Goal: Information Seeking & Learning: Find specific page/section

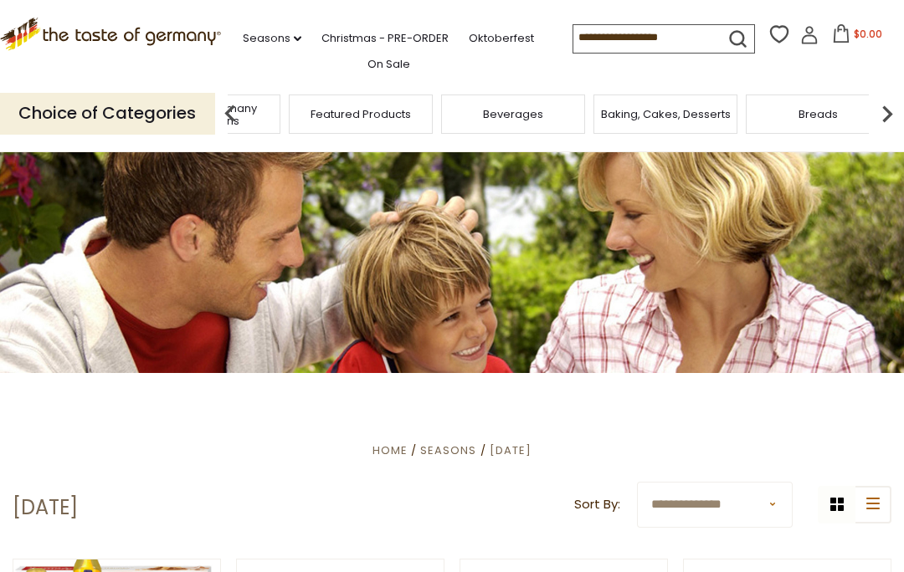
click at [275, 116] on span "Taste of Germany Collections" at bounding box center [208, 114] width 134 height 25
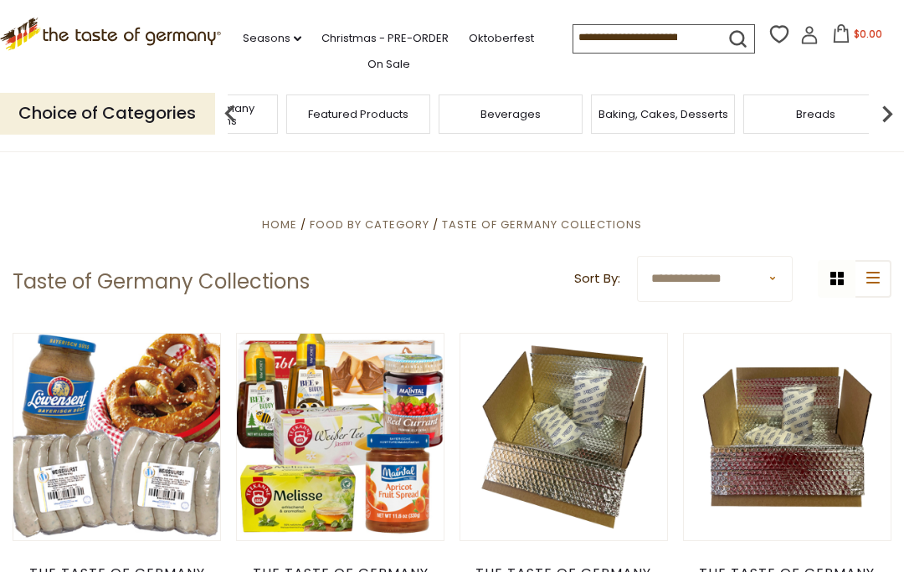
click at [273, 116] on span "Taste of Germany Collections" at bounding box center [206, 114] width 134 height 25
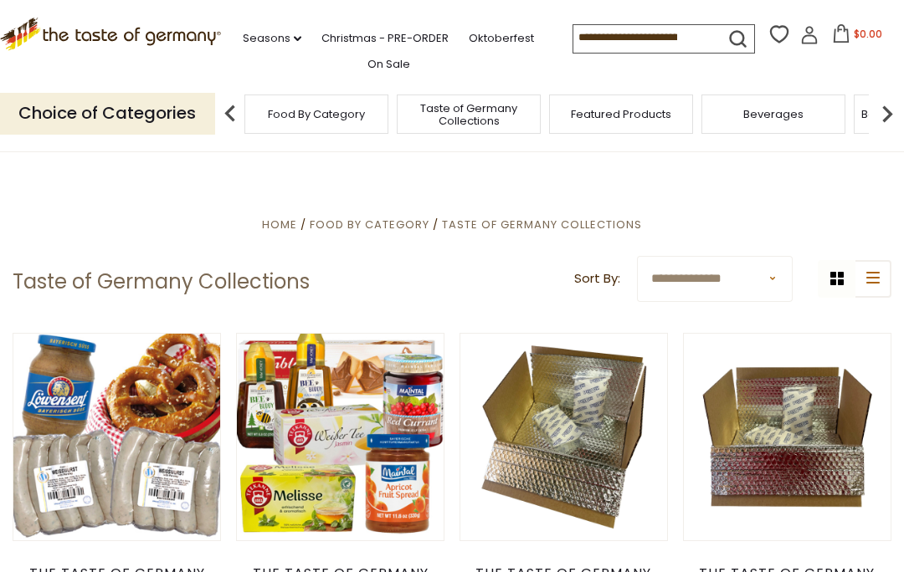
click at [875, 114] on img at bounding box center [886, 113] width 33 height 33
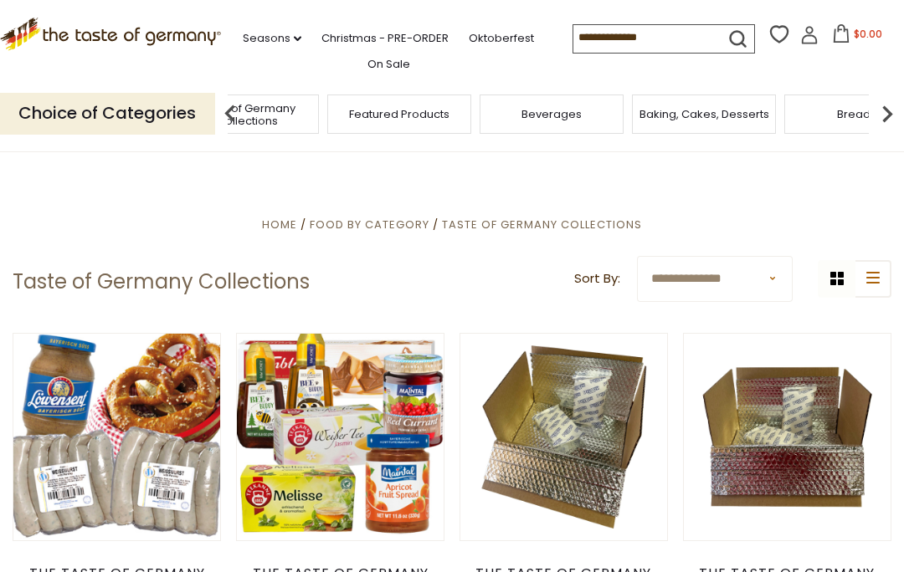
click at [899, 120] on img at bounding box center [886, 113] width 33 height 33
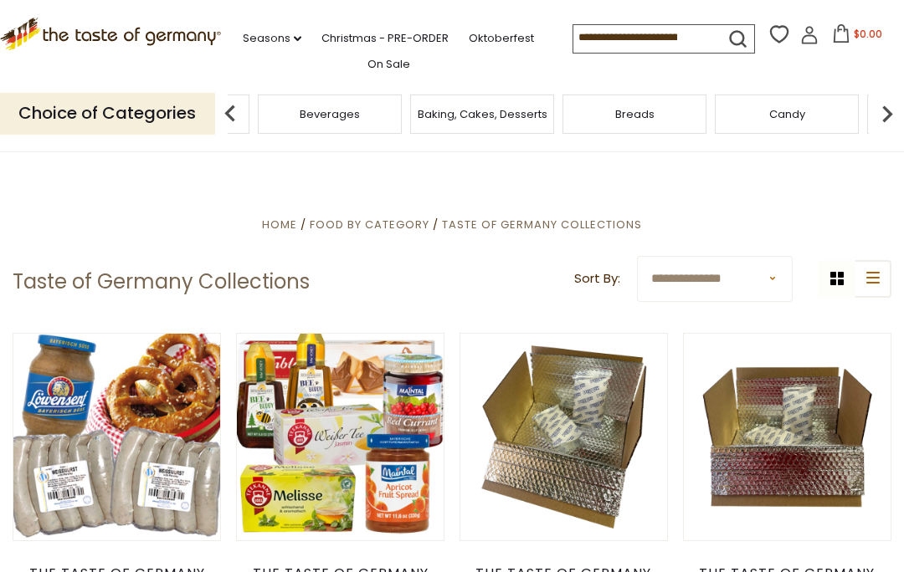
click at [889, 117] on img at bounding box center [886, 113] width 33 height 33
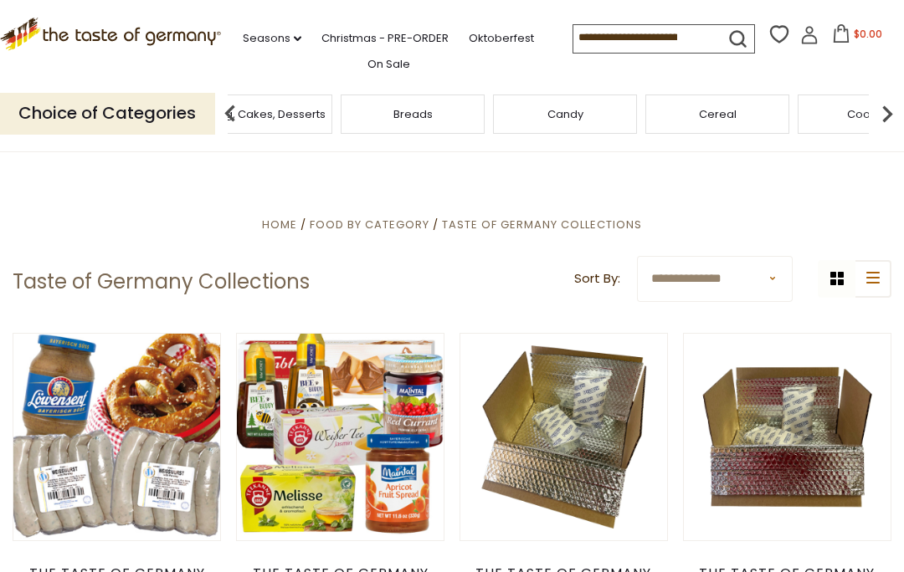
click at [894, 121] on img at bounding box center [886, 113] width 33 height 33
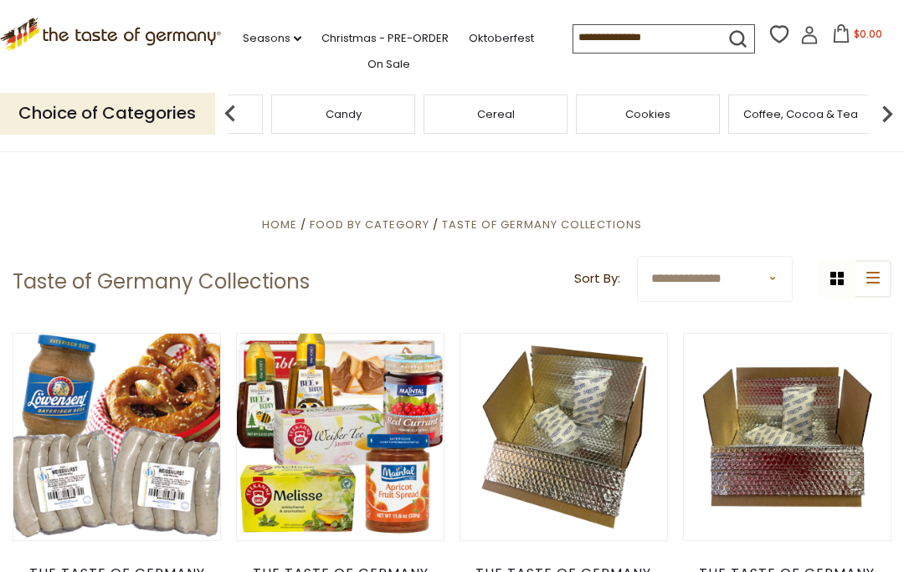
click at [893, 118] on img at bounding box center [886, 113] width 33 height 33
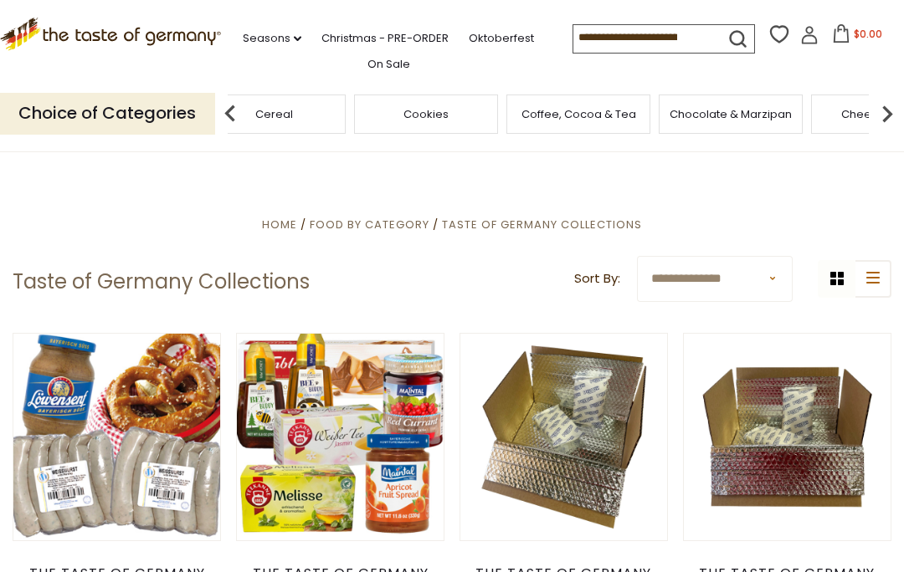
click at [895, 115] on img at bounding box center [886, 113] width 33 height 33
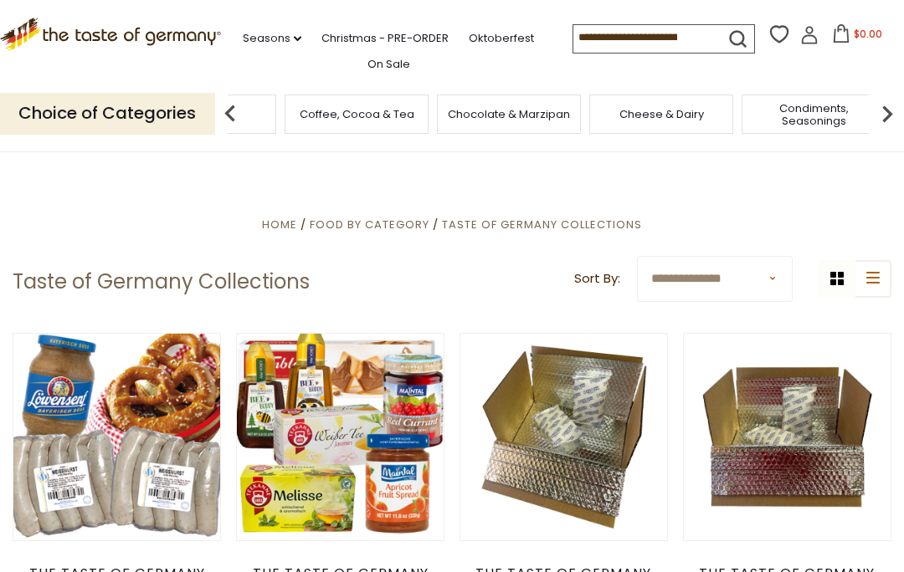
click at [891, 117] on img at bounding box center [886, 113] width 33 height 33
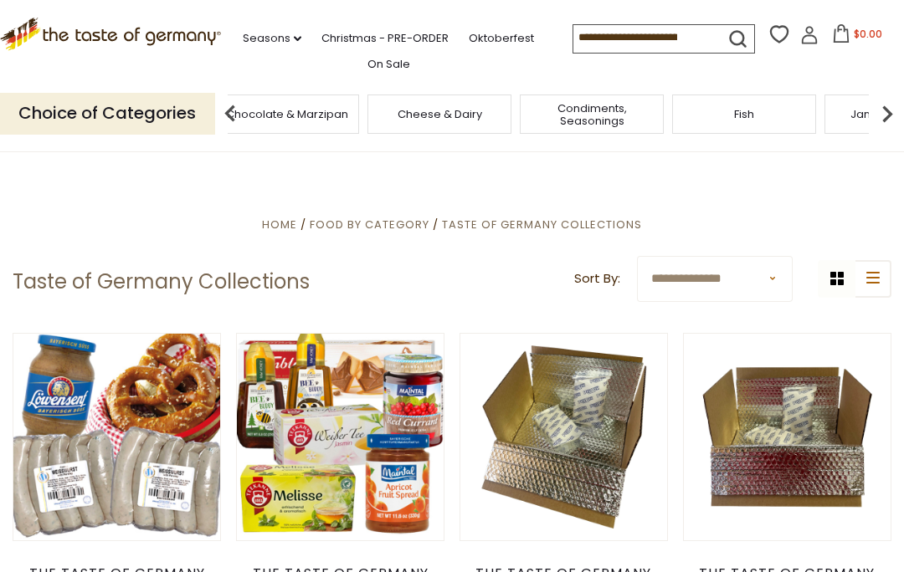
click at [895, 120] on img at bounding box center [886, 113] width 33 height 33
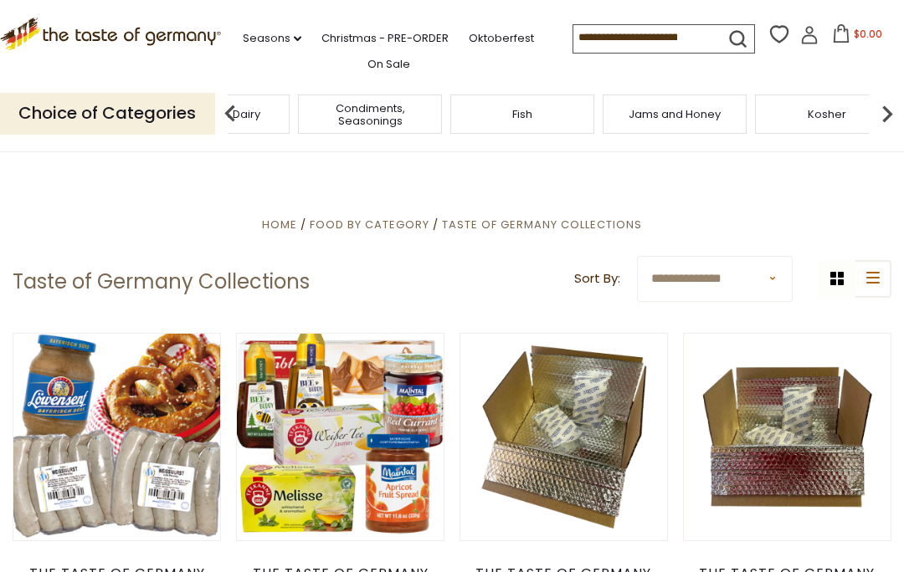
click at [893, 118] on img at bounding box center [886, 113] width 33 height 33
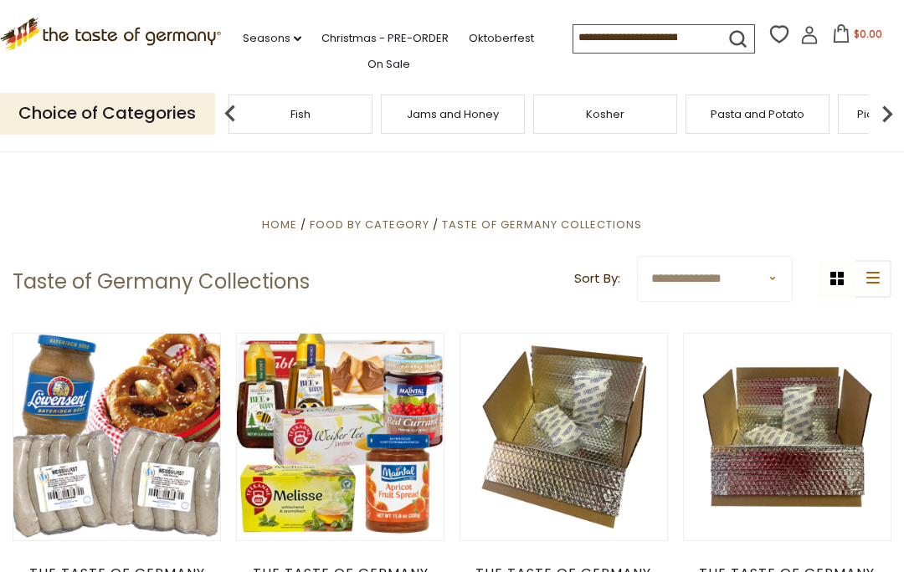
click at [893, 119] on img at bounding box center [886, 113] width 33 height 33
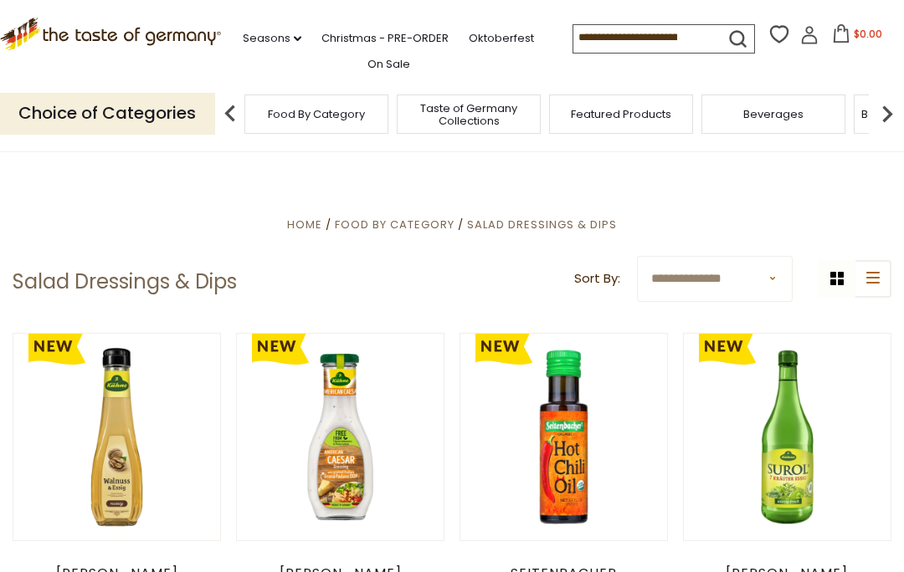
click at [882, 124] on img at bounding box center [886, 113] width 33 height 33
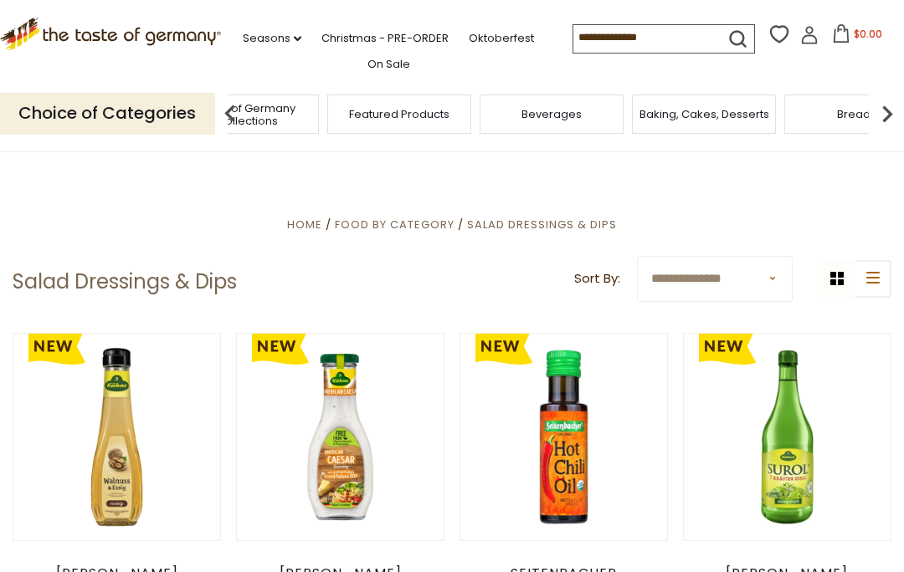
click at [895, 115] on img at bounding box center [886, 113] width 33 height 33
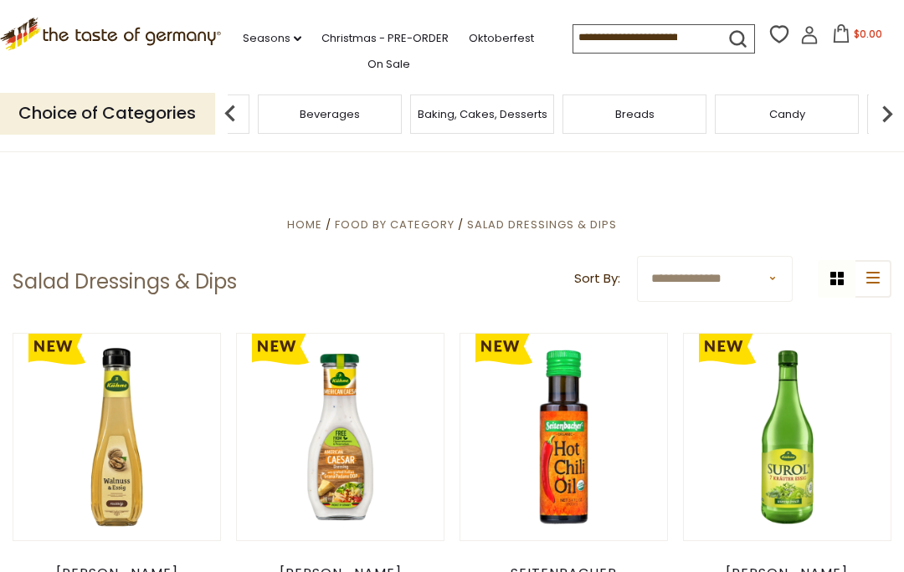
click at [895, 116] on img at bounding box center [886, 113] width 33 height 33
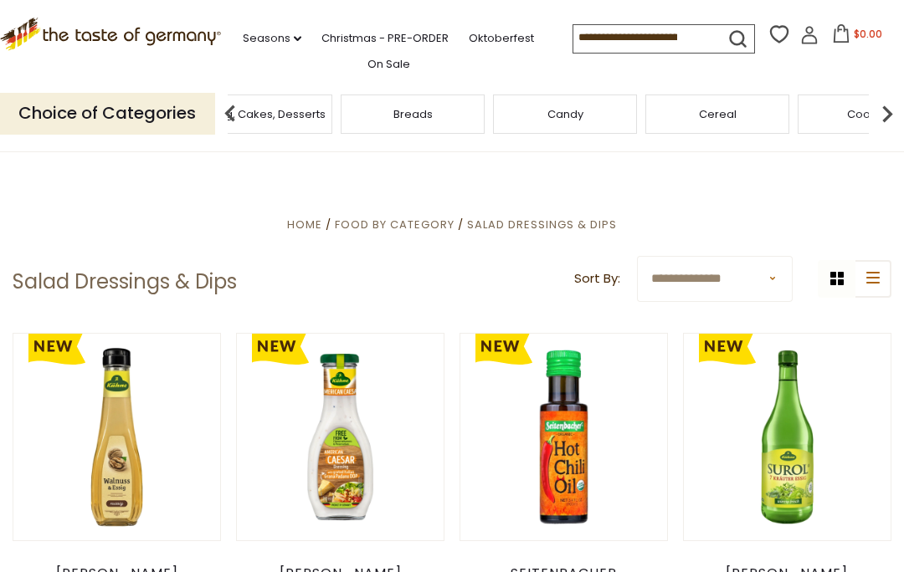
click at [893, 120] on img at bounding box center [886, 113] width 33 height 33
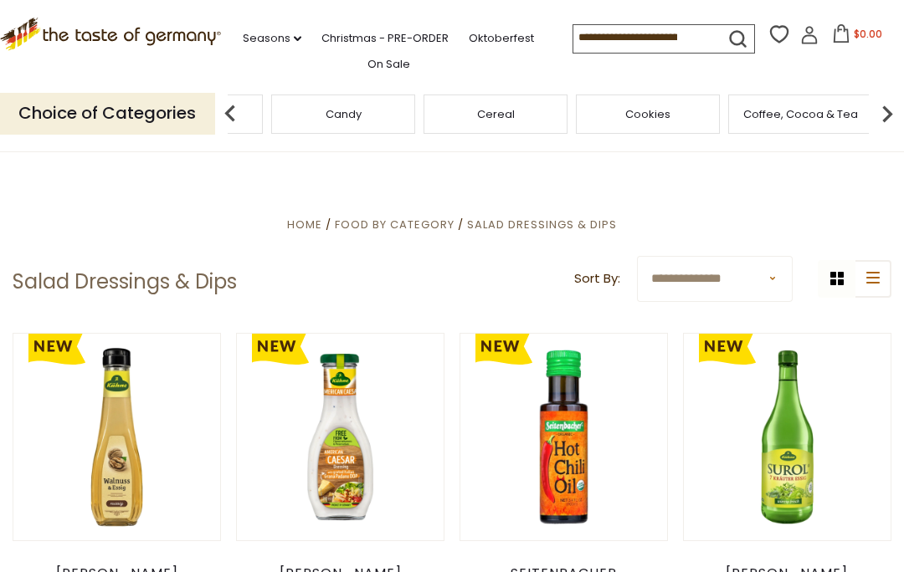
click at [892, 118] on img at bounding box center [886, 113] width 33 height 33
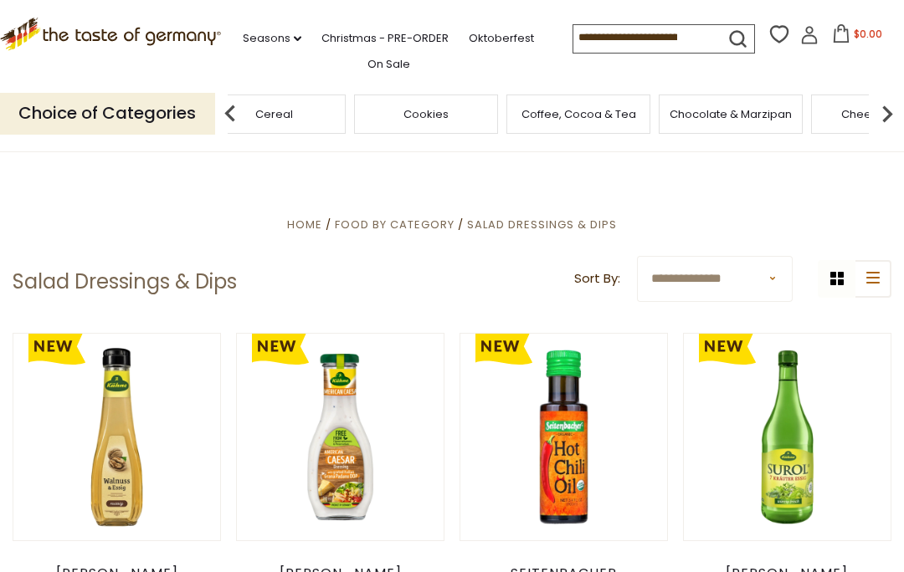
click at [893, 122] on img at bounding box center [886, 113] width 33 height 33
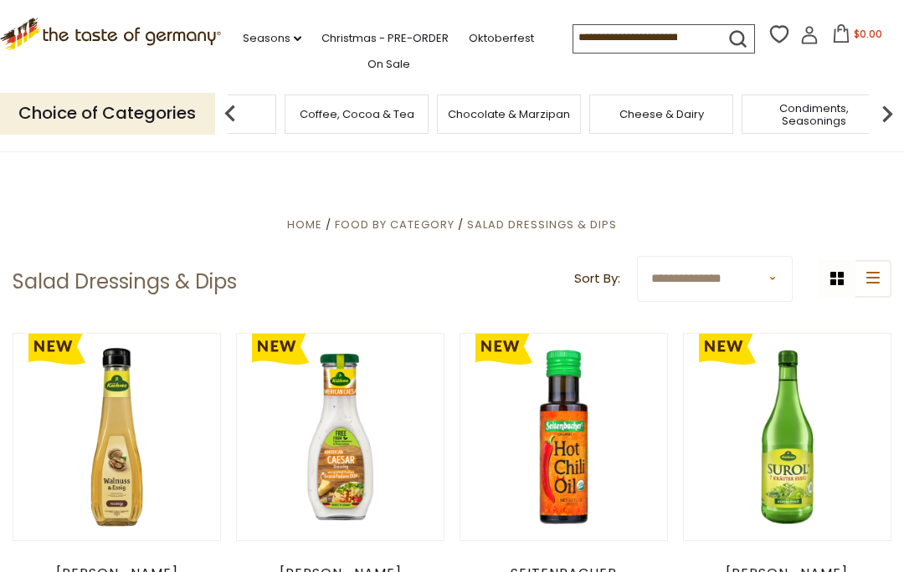
click at [893, 119] on img at bounding box center [886, 113] width 33 height 33
click at [394, 117] on div "Kosher" at bounding box center [322, 114] width 144 height 39
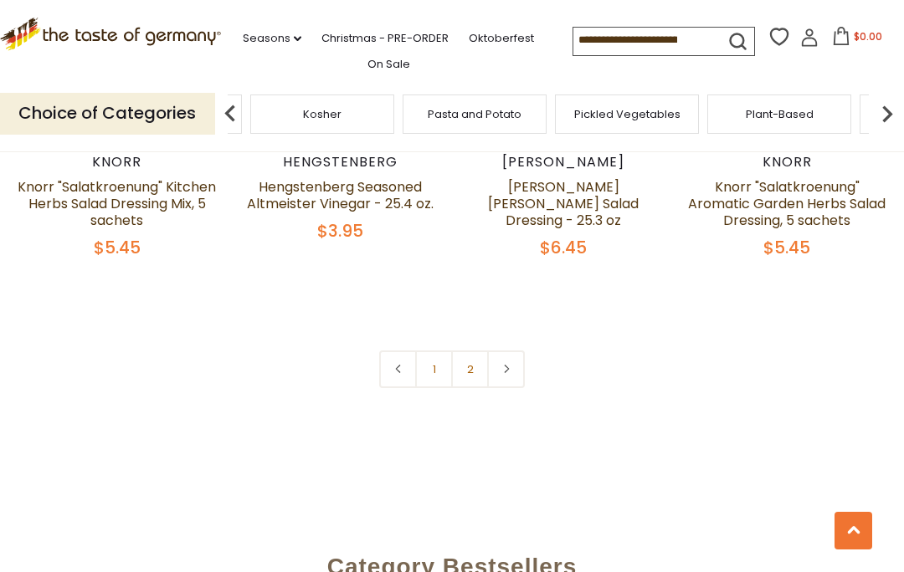
scroll to position [3479, 0]
click at [470, 379] on link "2" at bounding box center [470, 369] width 38 height 38
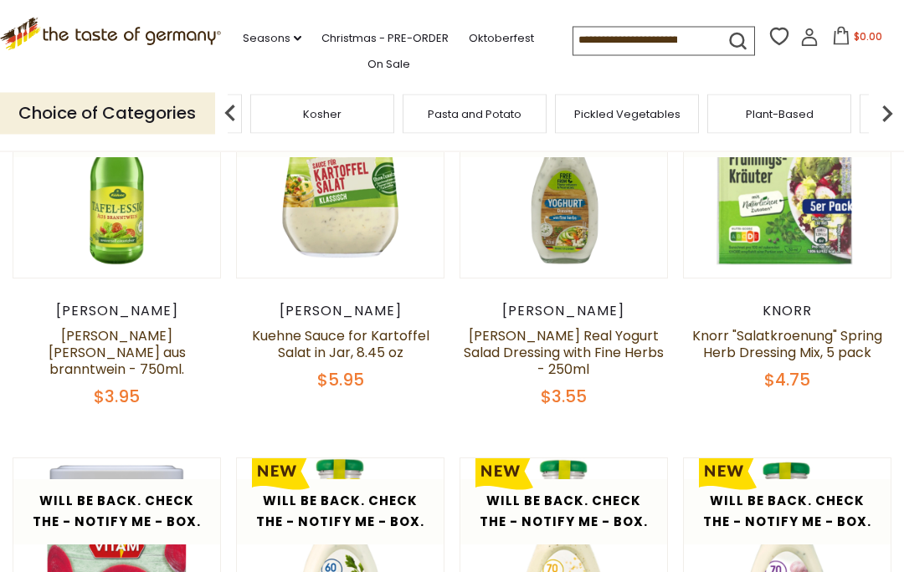
scroll to position [0, 0]
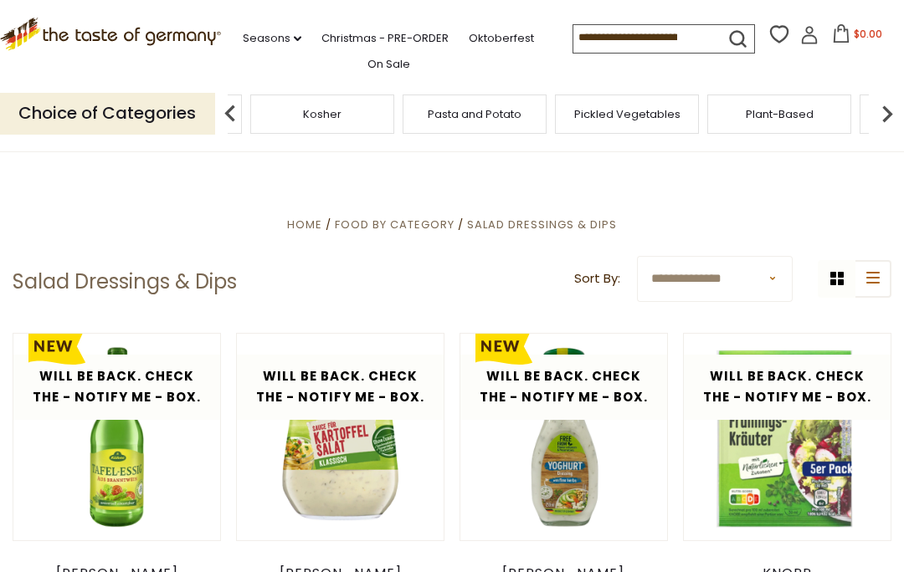
click at [891, 113] on img at bounding box center [886, 113] width 33 height 33
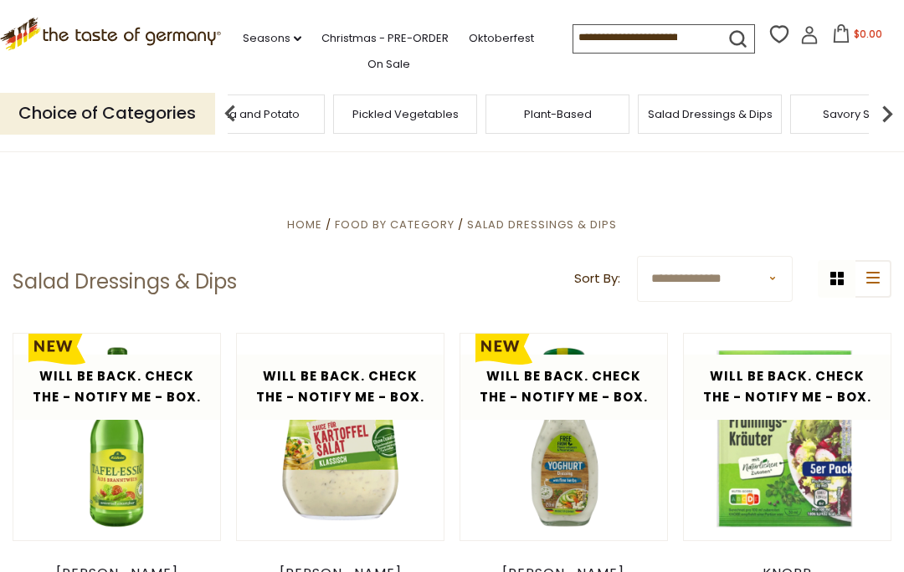
click at [895, 116] on img at bounding box center [886, 113] width 33 height 33
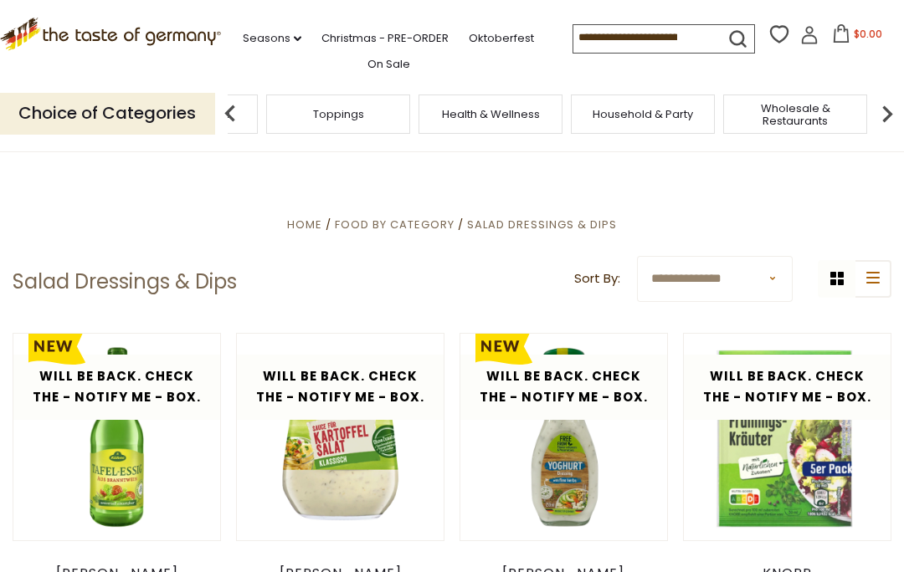
click at [410, 115] on div "Toppings" at bounding box center [338, 114] width 144 height 39
click at [881, 118] on img at bounding box center [886, 113] width 33 height 33
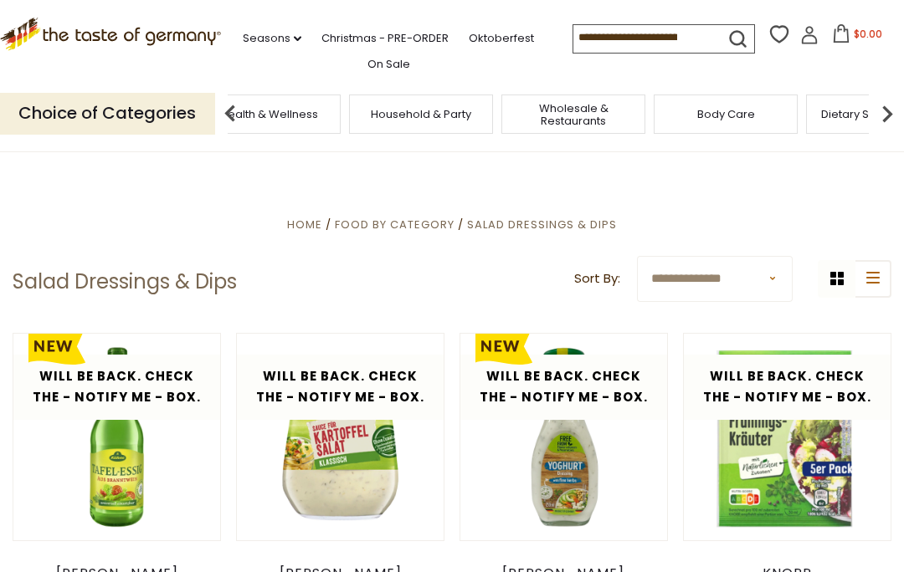
click at [880, 118] on img at bounding box center [886, 113] width 33 height 33
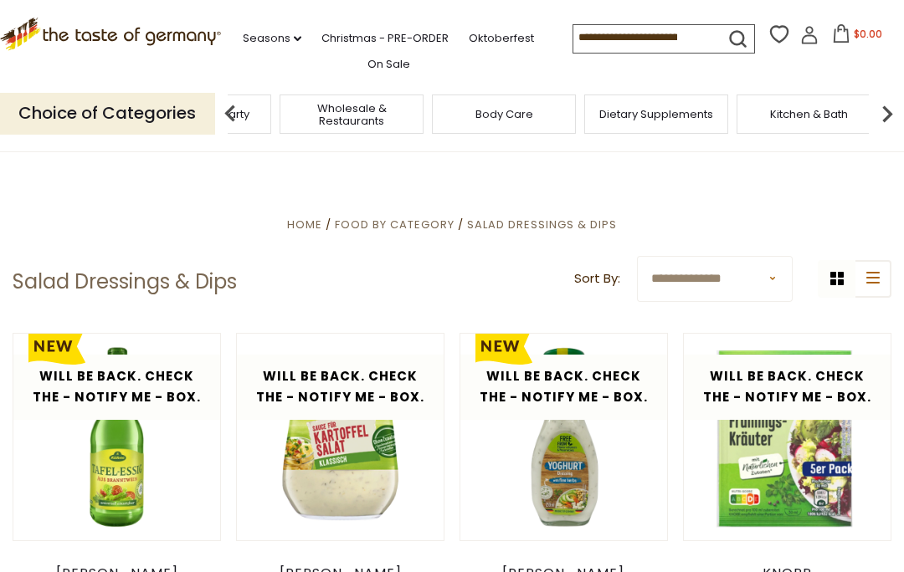
click at [885, 116] on img at bounding box center [886, 113] width 33 height 33
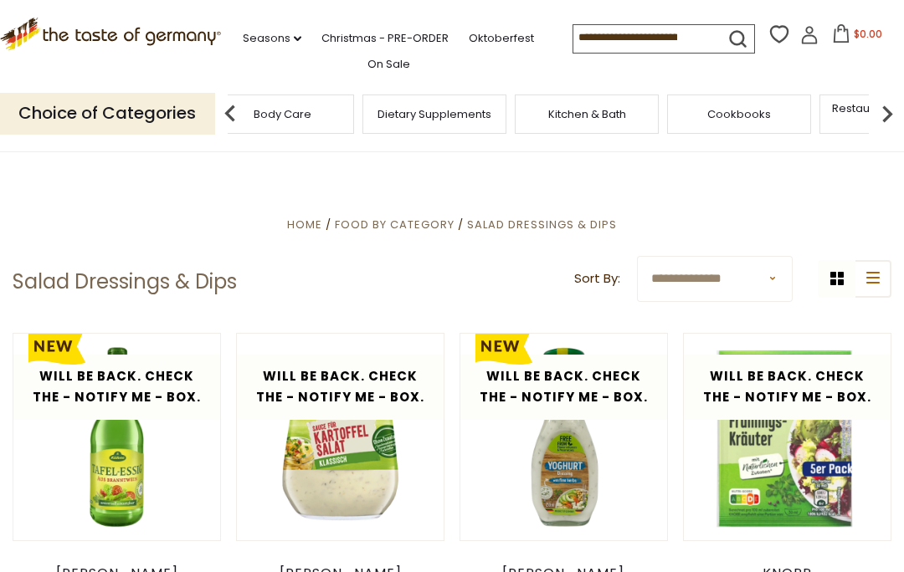
click at [893, 119] on img at bounding box center [886, 113] width 33 height 33
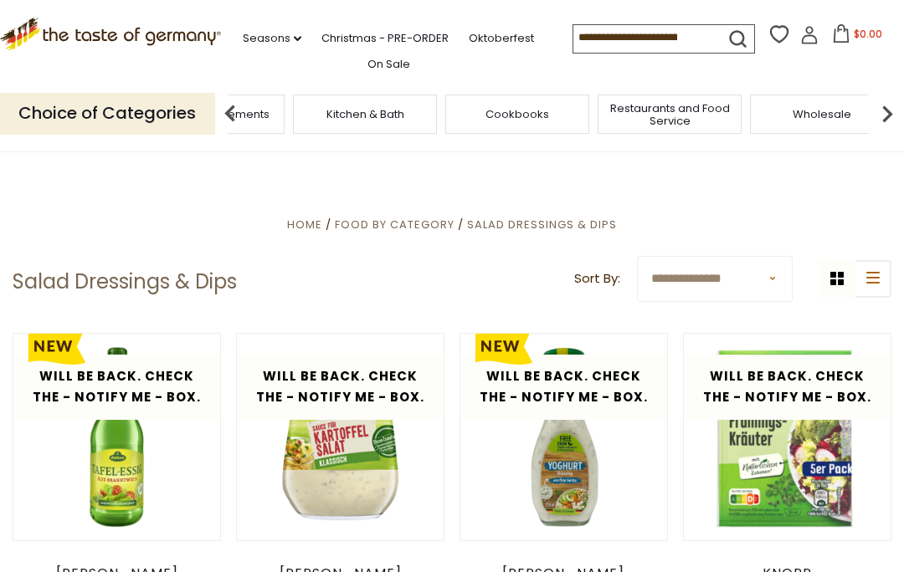
click at [892, 121] on img at bounding box center [886, 113] width 33 height 33
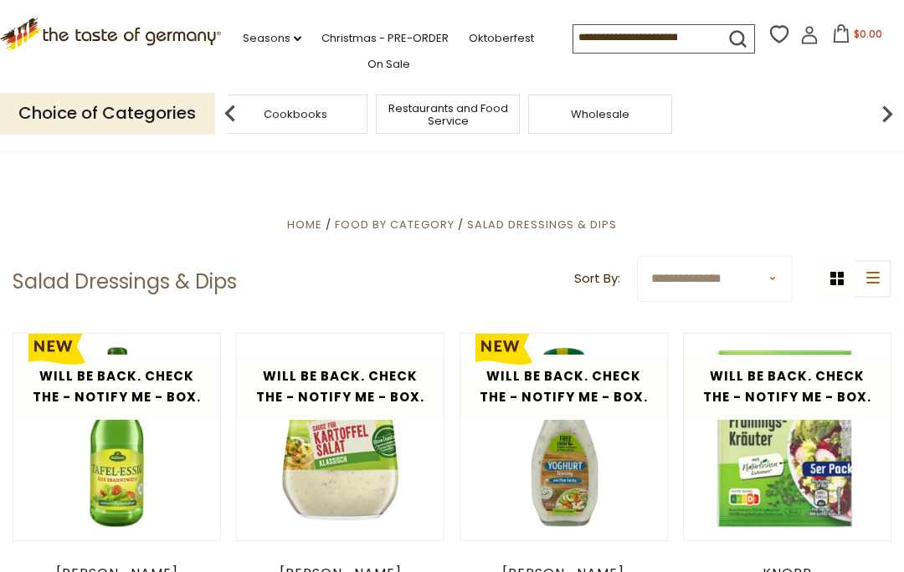
click at [895, 122] on img at bounding box center [886, 113] width 33 height 33
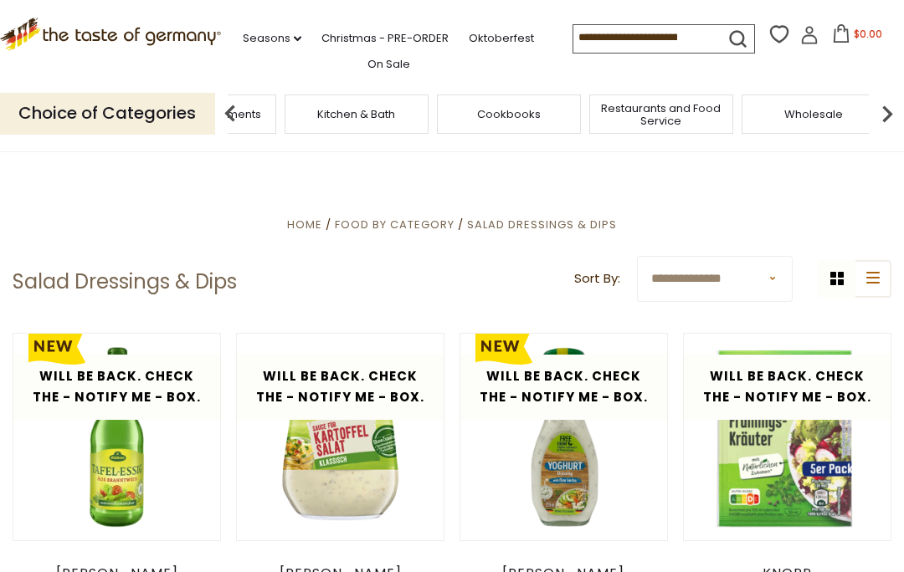
click at [891, 119] on img at bounding box center [886, 113] width 33 height 33
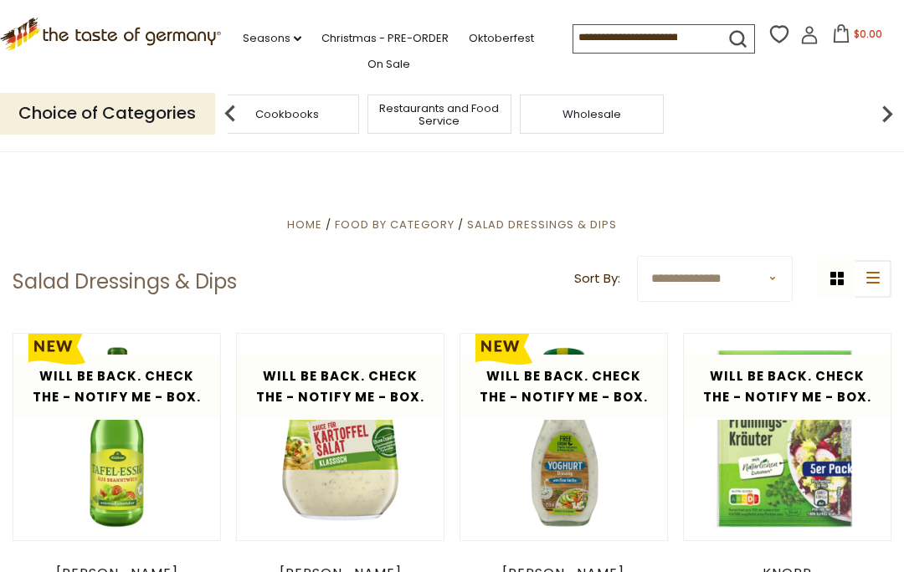
click at [230, 118] on img at bounding box center [229, 113] width 33 height 33
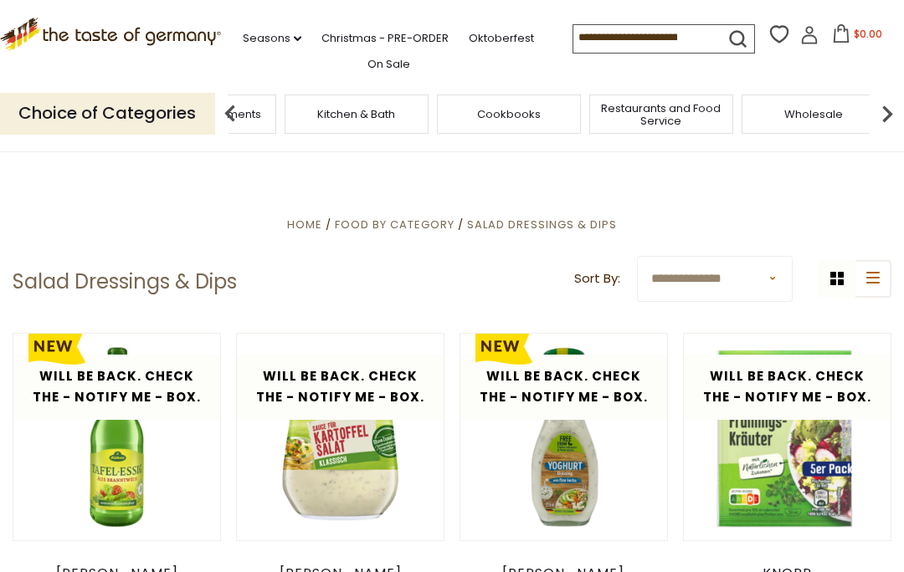
click at [225, 119] on img at bounding box center [229, 113] width 33 height 33
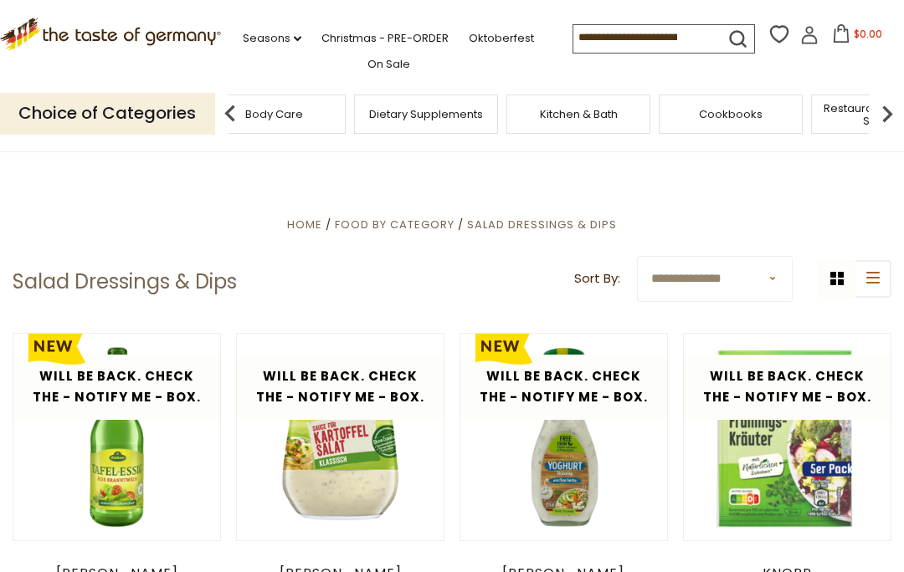
click at [224, 116] on img at bounding box center [229, 113] width 33 height 33
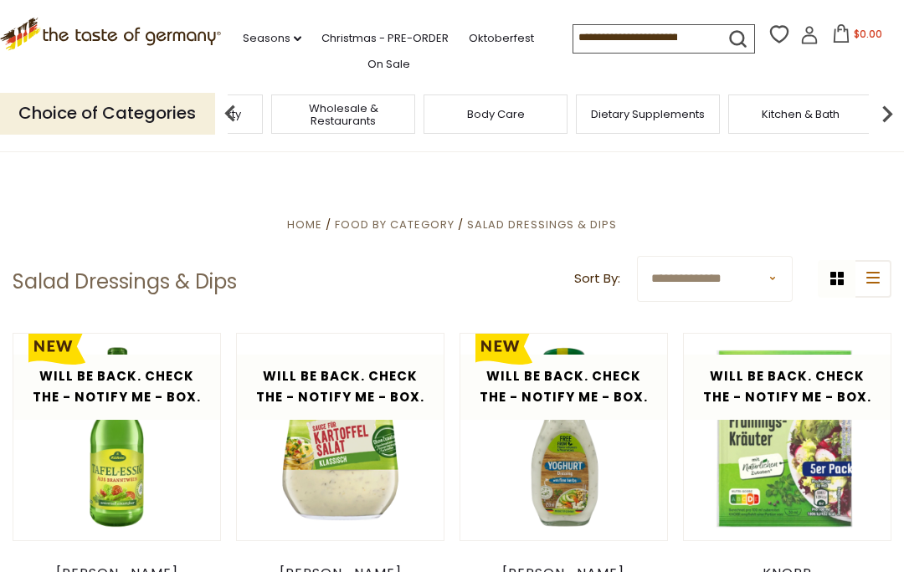
click at [228, 117] on img at bounding box center [229, 113] width 33 height 33
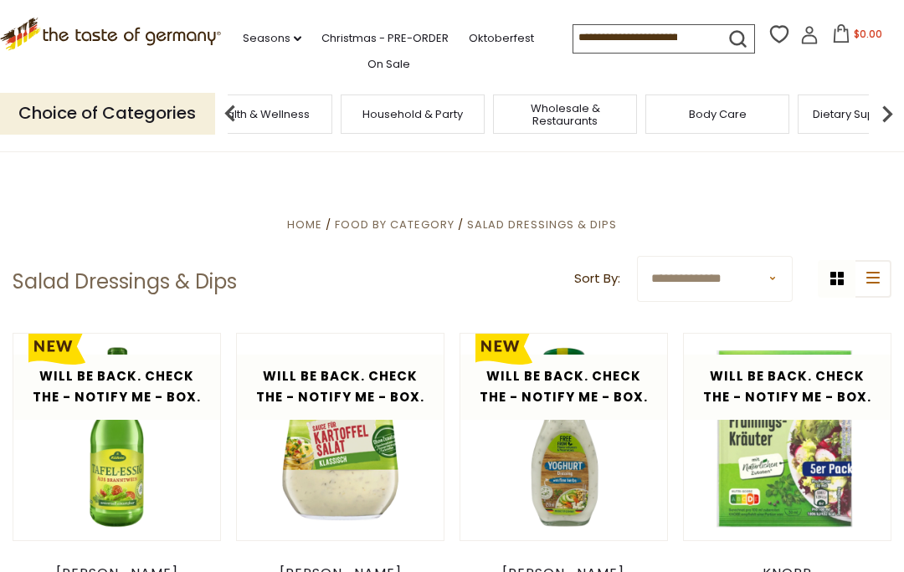
click at [223, 117] on img at bounding box center [229, 113] width 33 height 33
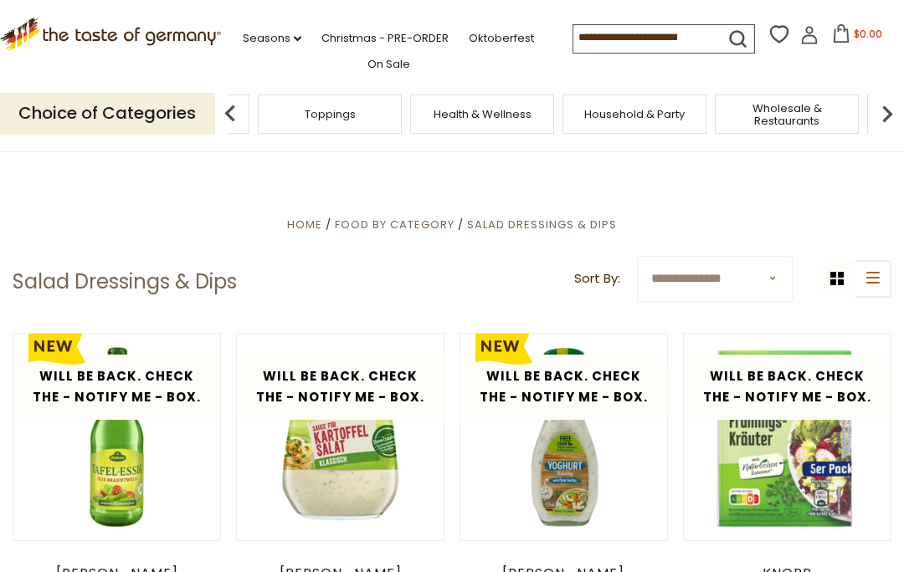
click at [230, 121] on img at bounding box center [229, 113] width 33 height 33
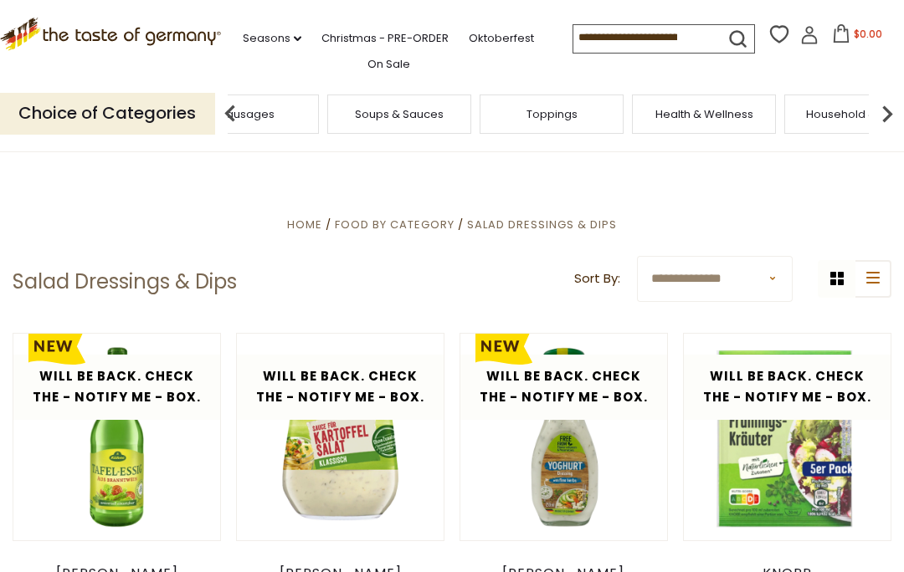
click at [218, 122] on img at bounding box center [229, 113] width 33 height 33
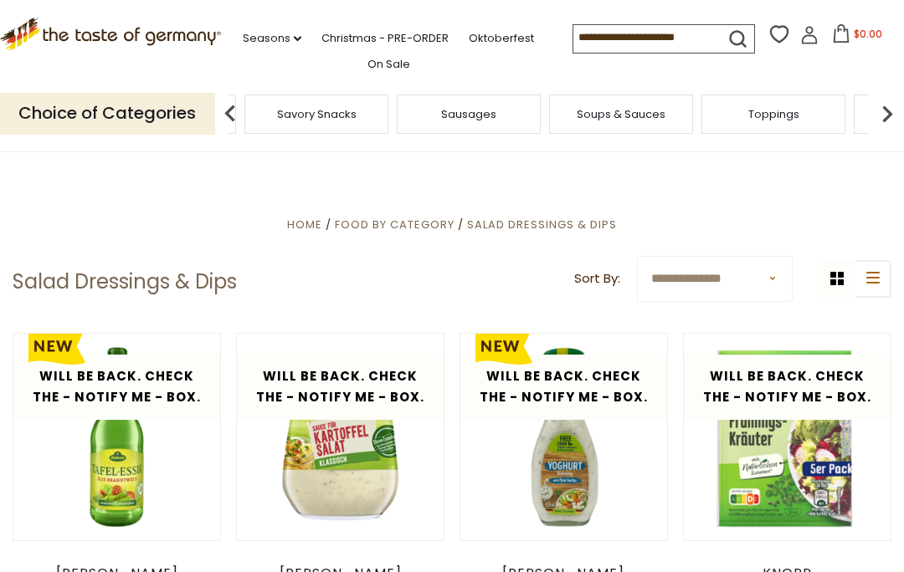
click at [549, 115] on div "Soups & Sauces" at bounding box center [621, 114] width 144 height 39
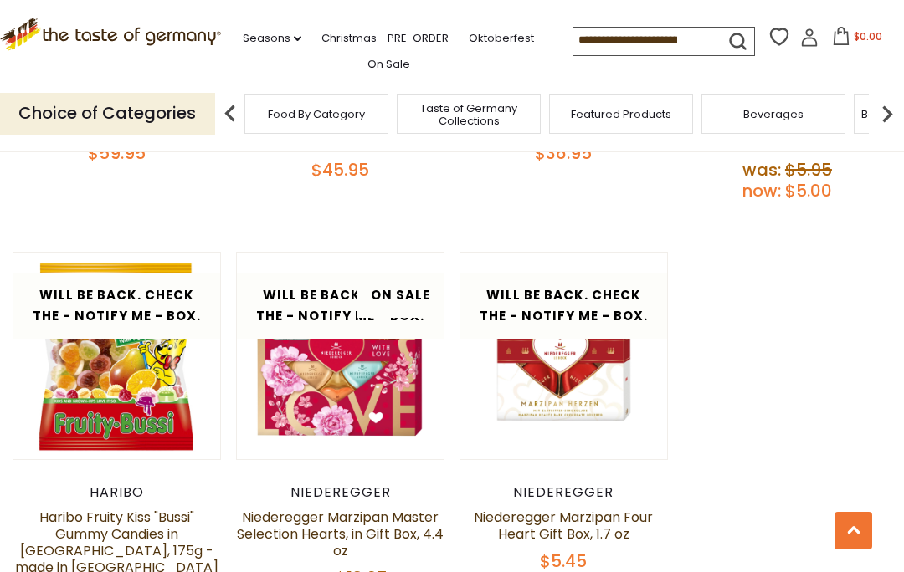
scroll to position [1876, 0]
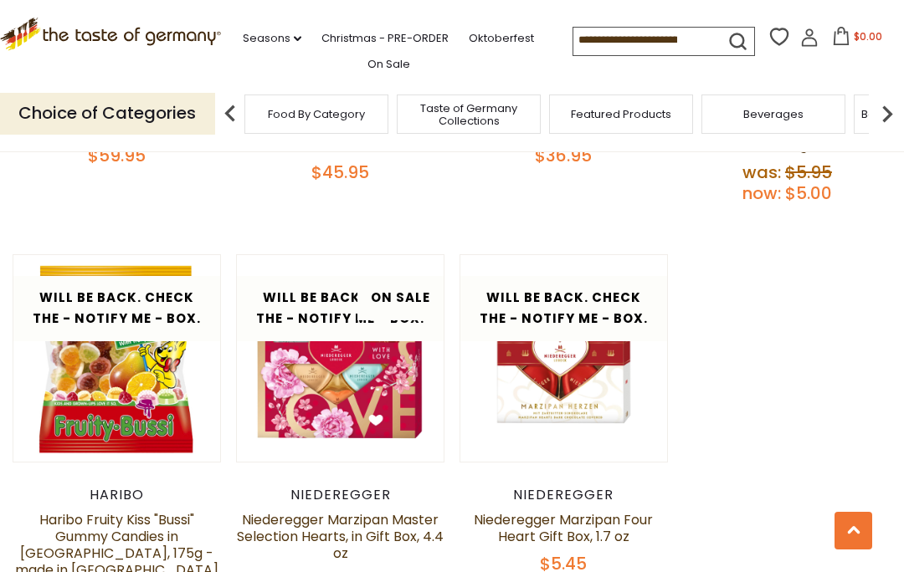
click at [402, 117] on span "Taste of Germany Collections" at bounding box center [469, 114] width 134 height 25
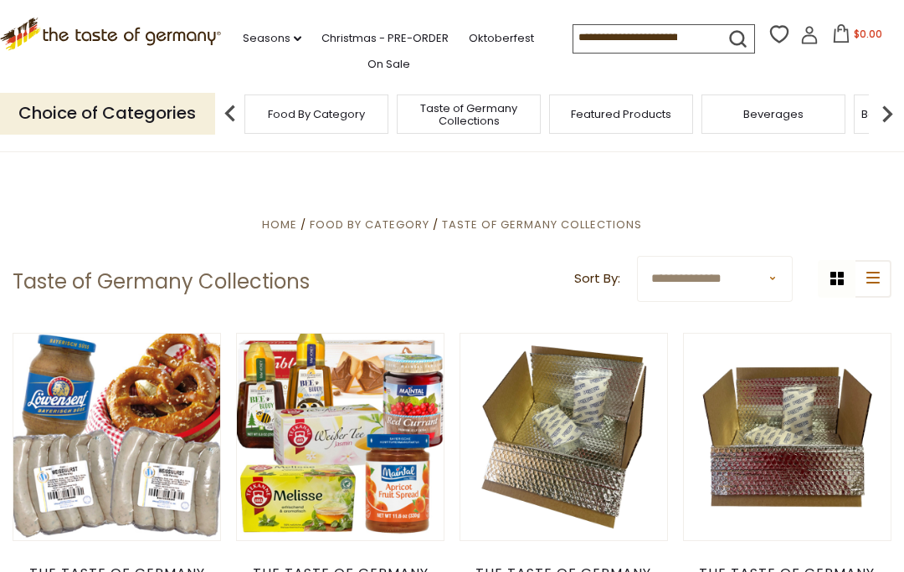
click at [893, 114] on img at bounding box center [886, 113] width 33 height 33
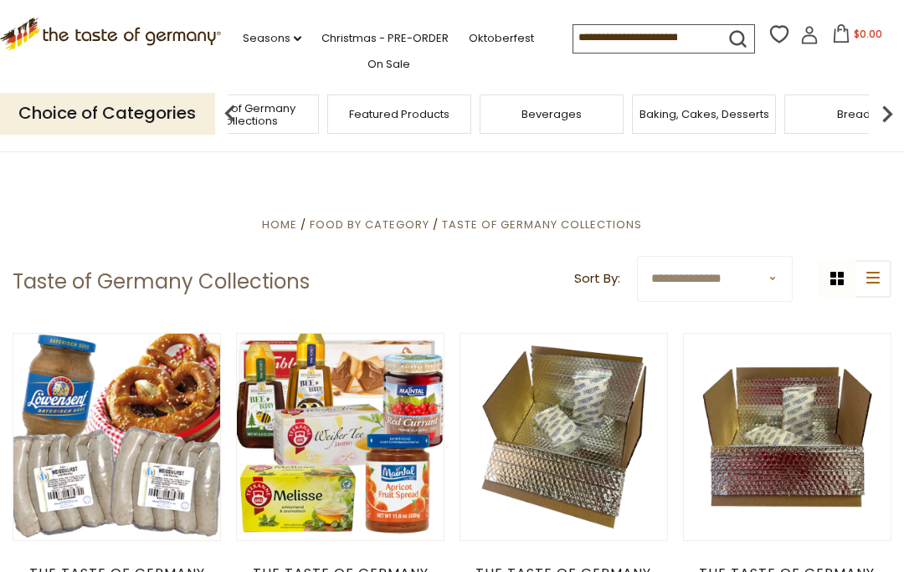
click at [885, 115] on img at bounding box center [886, 113] width 33 height 33
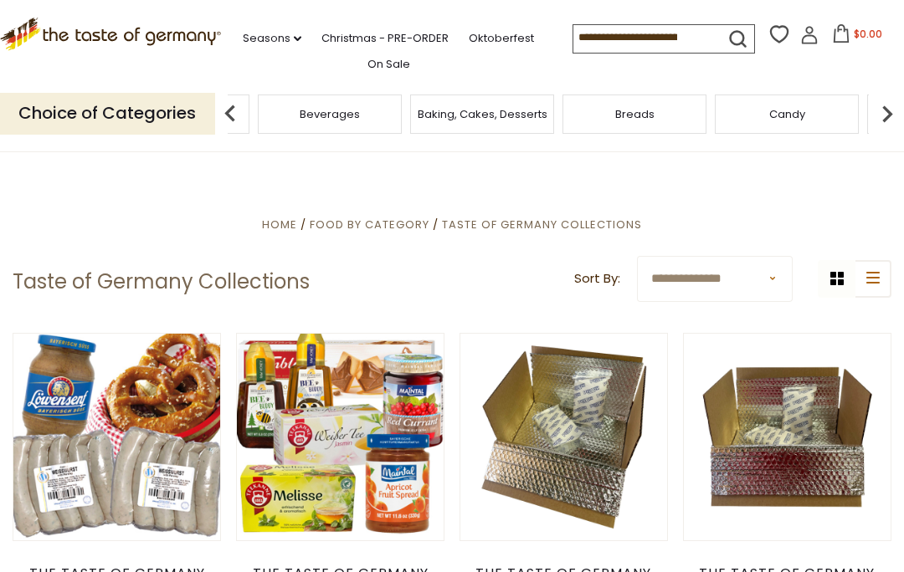
click at [897, 115] on img at bounding box center [886, 113] width 33 height 33
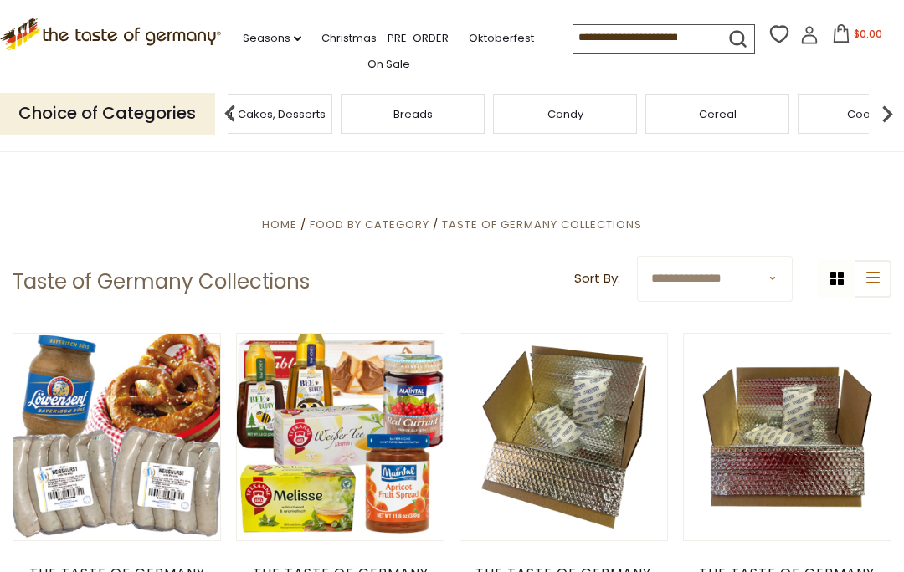
click at [896, 120] on img at bounding box center [886, 113] width 33 height 33
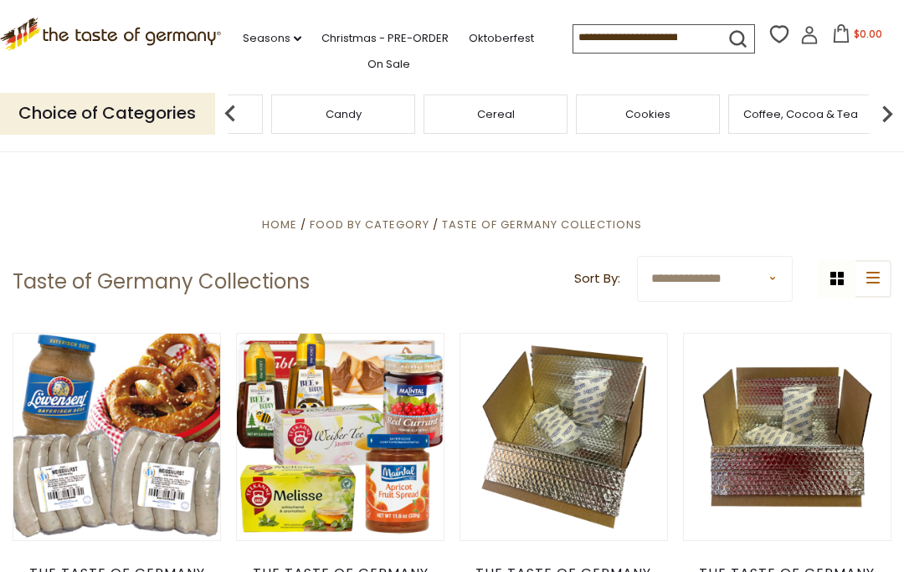
click at [892, 115] on img at bounding box center [886, 113] width 33 height 33
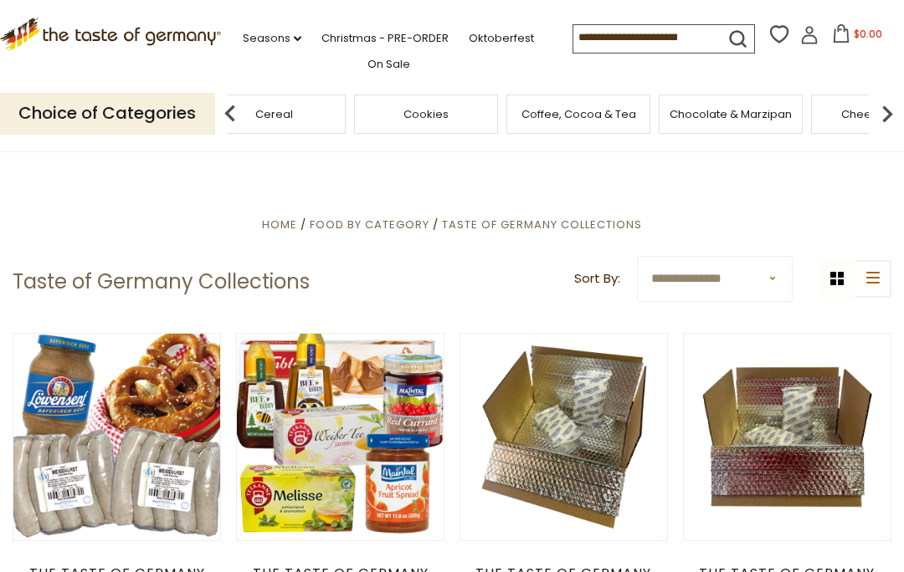
click at [897, 115] on img at bounding box center [886, 113] width 33 height 33
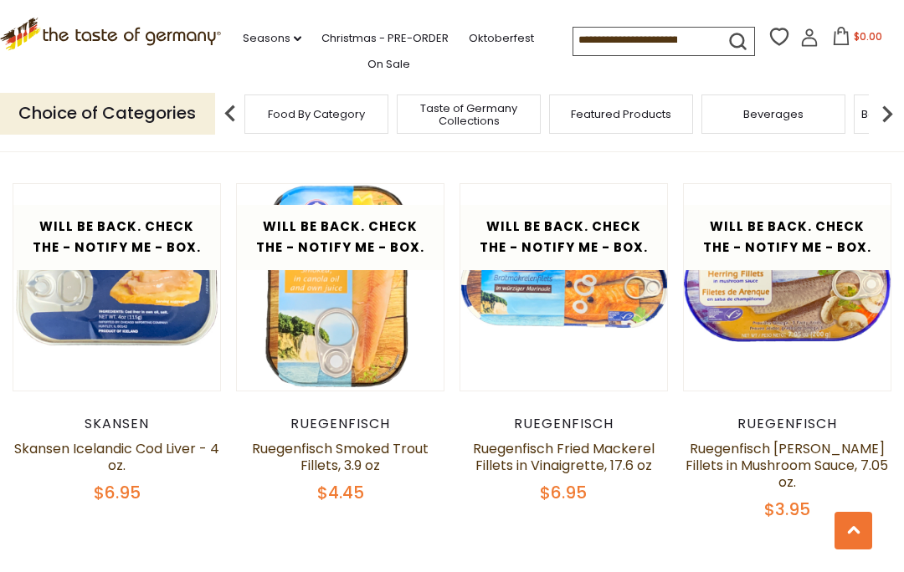
scroll to position [3472, 0]
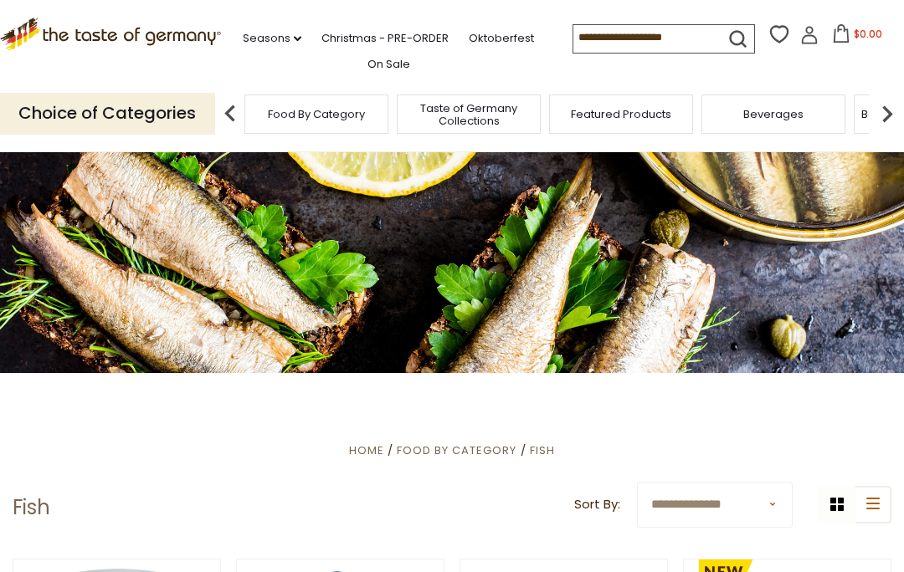
click at [899, 112] on img at bounding box center [886, 113] width 33 height 33
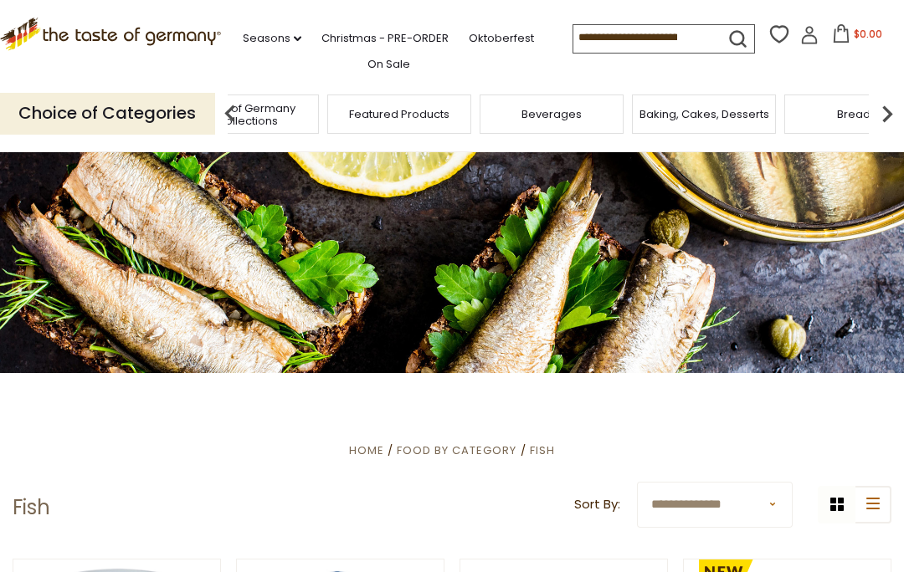
click at [895, 120] on img at bounding box center [886, 113] width 33 height 33
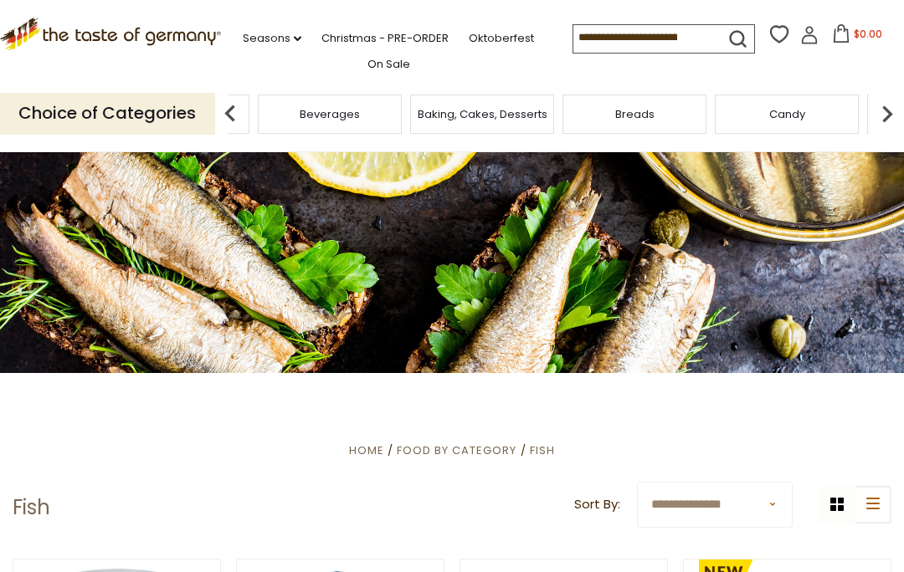
click at [894, 120] on img at bounding box center [886, 113] width 33 height 33
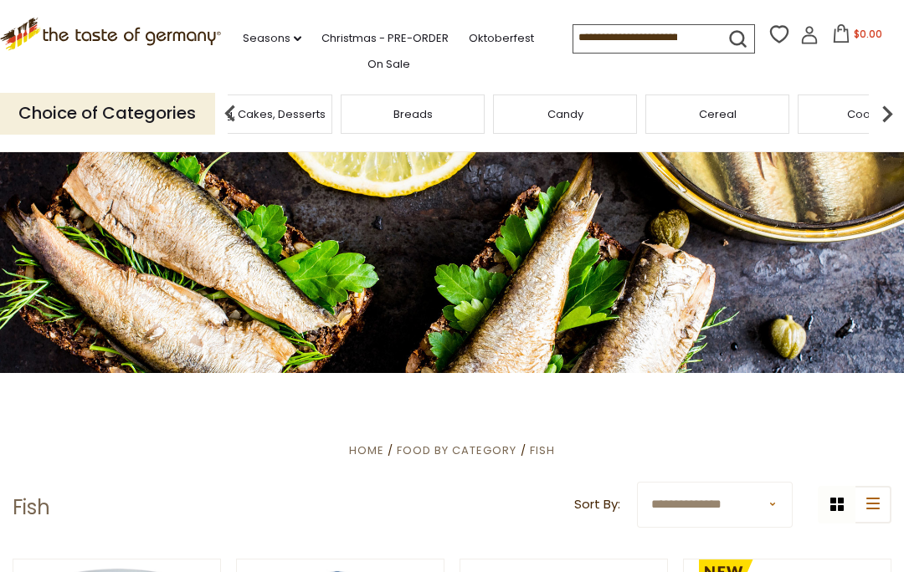
click at [891, 117] on img at bounding box center [886, 113] width 33 height 33
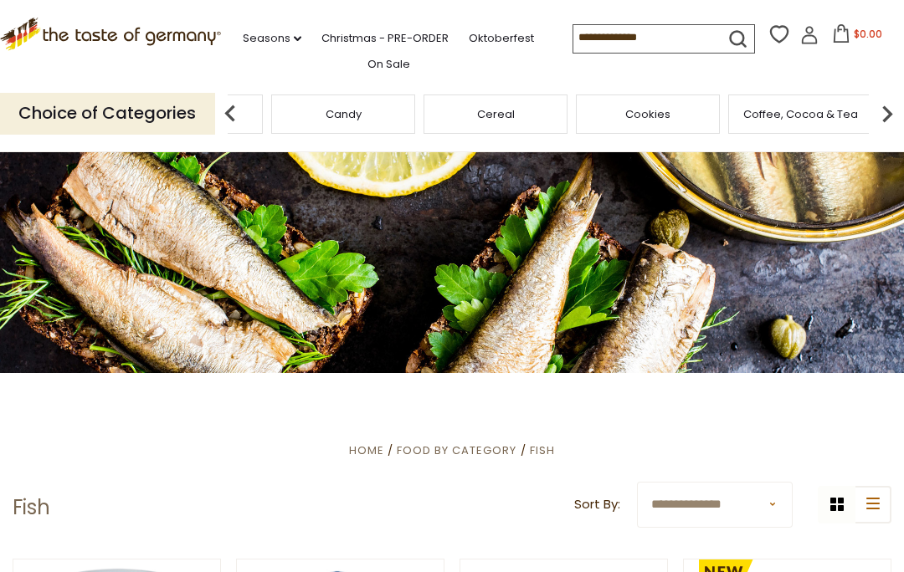
click at [894, 120] on img at bounding box center [886, 113] width 33 height 33
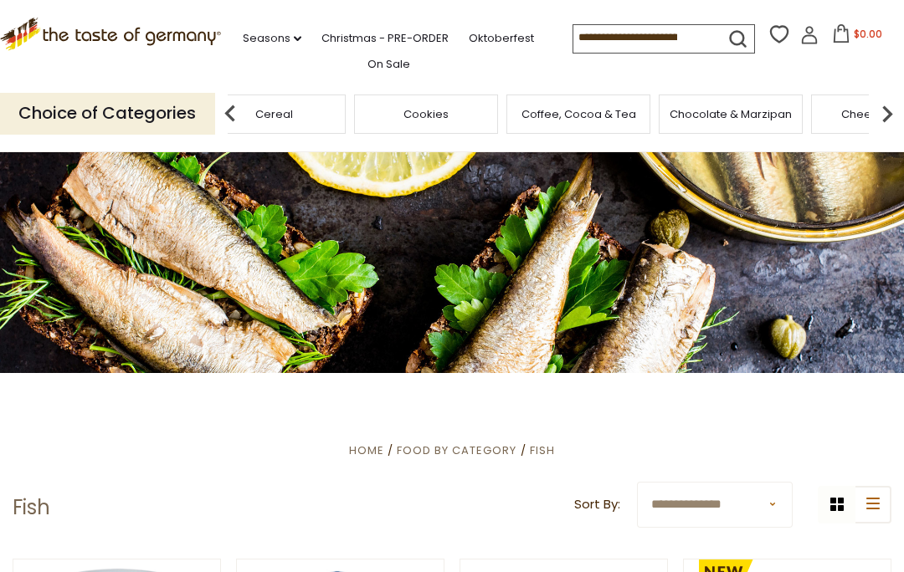
click at [893, 119] on img at bounding box center [886, 113] width 33 height 33
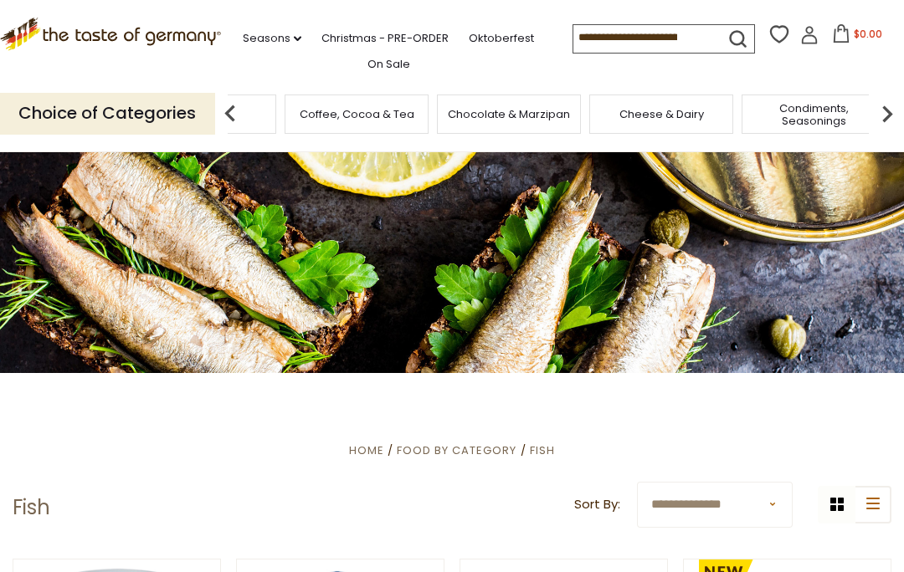
click at [891, 117] on img at bounding box center [886, 113] width 33 height 33
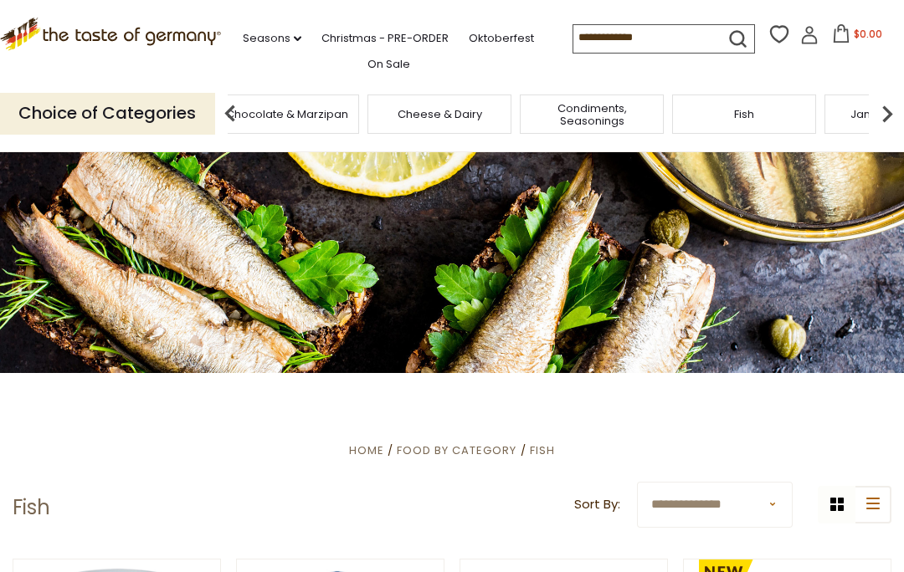
click at [525, 114] on span "Condiments, Seasonings" at bounding box center [592, 114] width 134 height 25
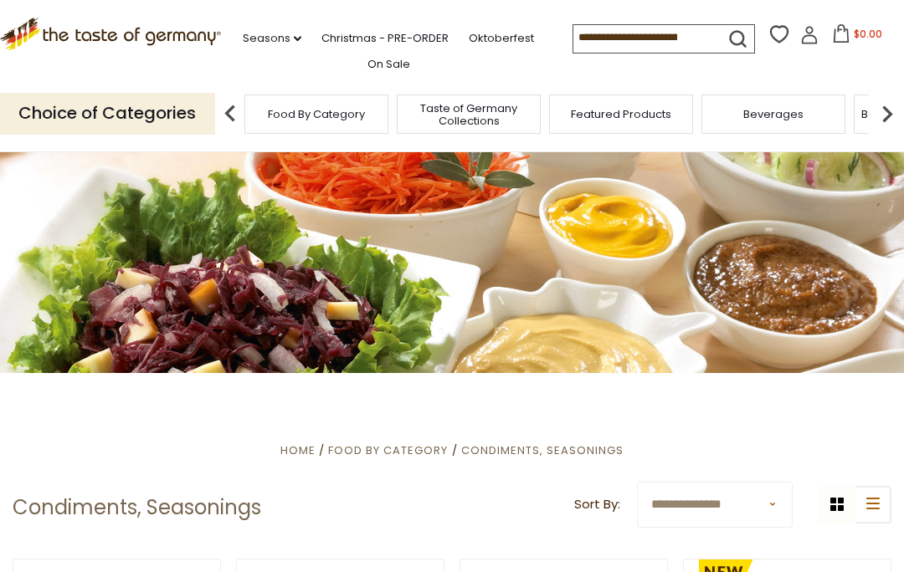
click at [721, 47] on button "submit" at bounding box center [737, 42] width 33 height 31
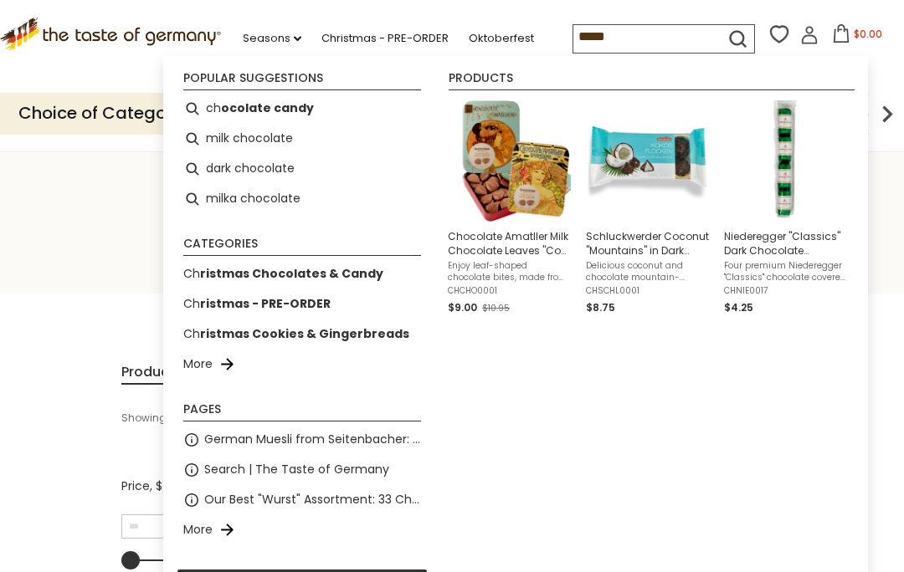
type input "******"
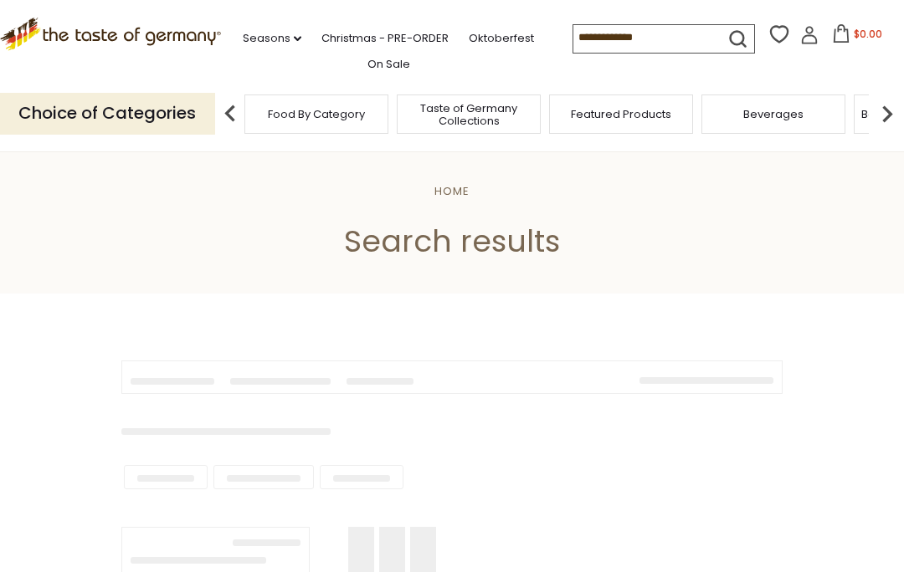
type input "******"
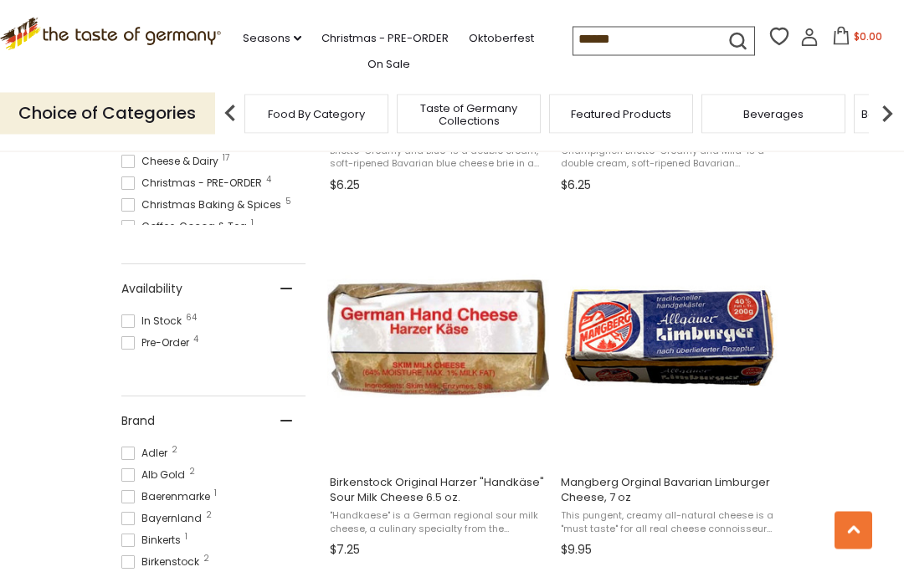
scroll to position [616, 0]
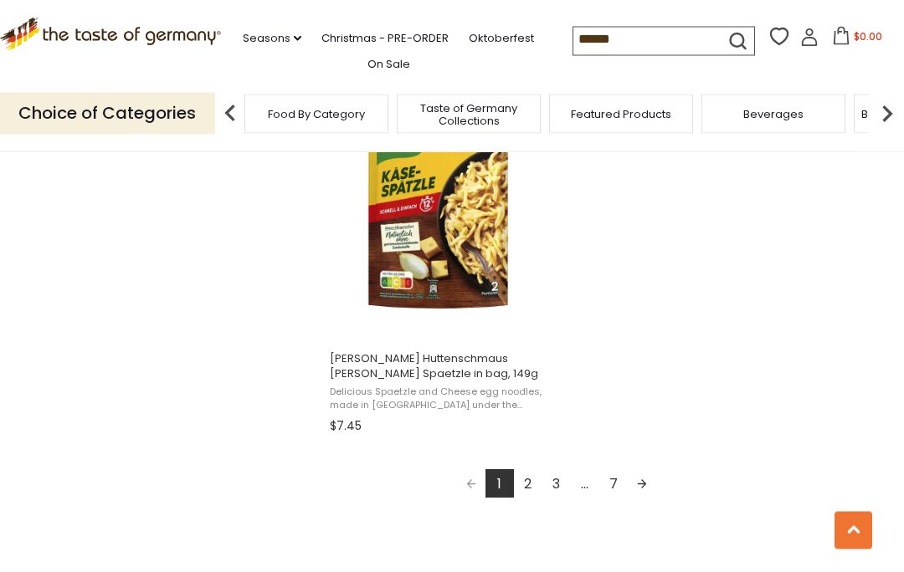
click at [532, 491] on link "2" at bounding box center [528, 484] width 28 height 28
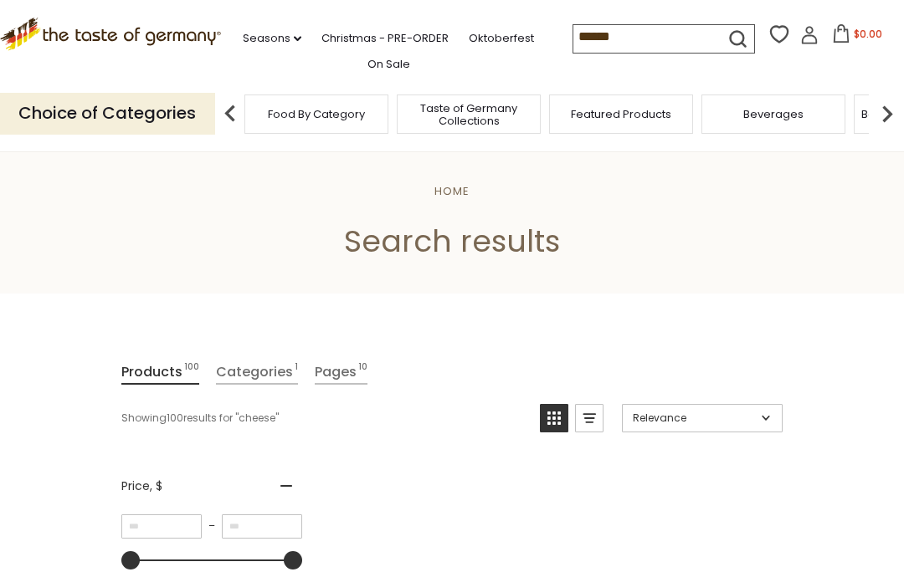
click at [726, 37] on icon "submit" at bounding box center [737, 39] width 23 height 23
click at [588, 44] on input "******" at bounding box center [643, 36] width 141 height 23
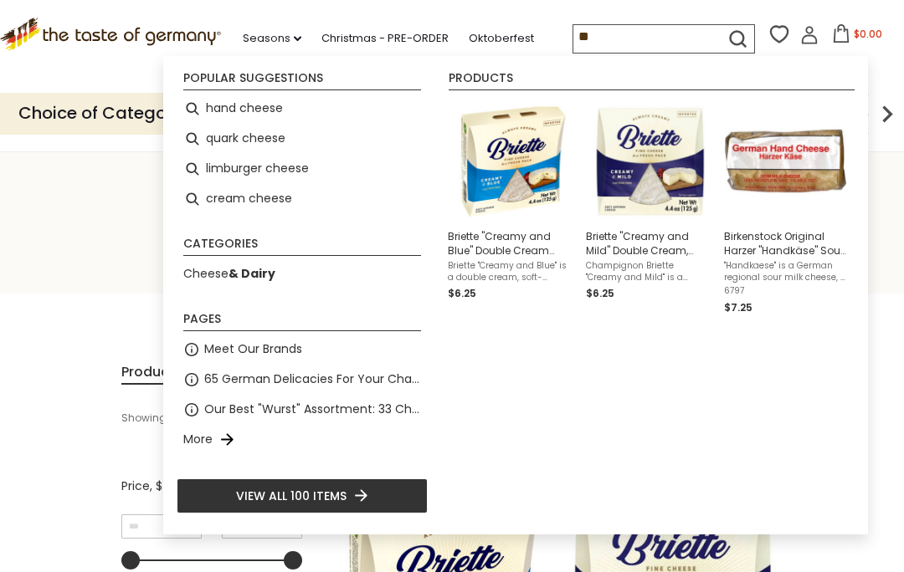
type input "*"
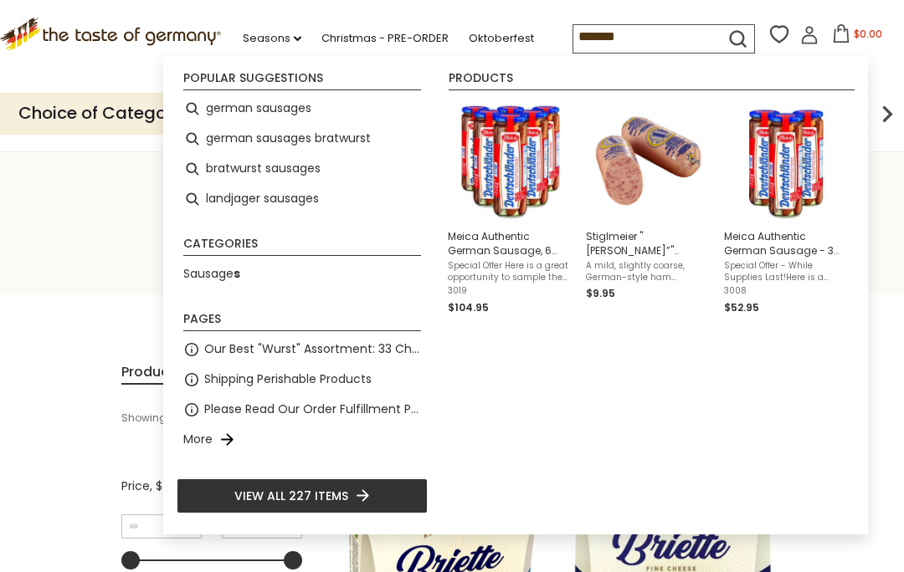
type input "********"
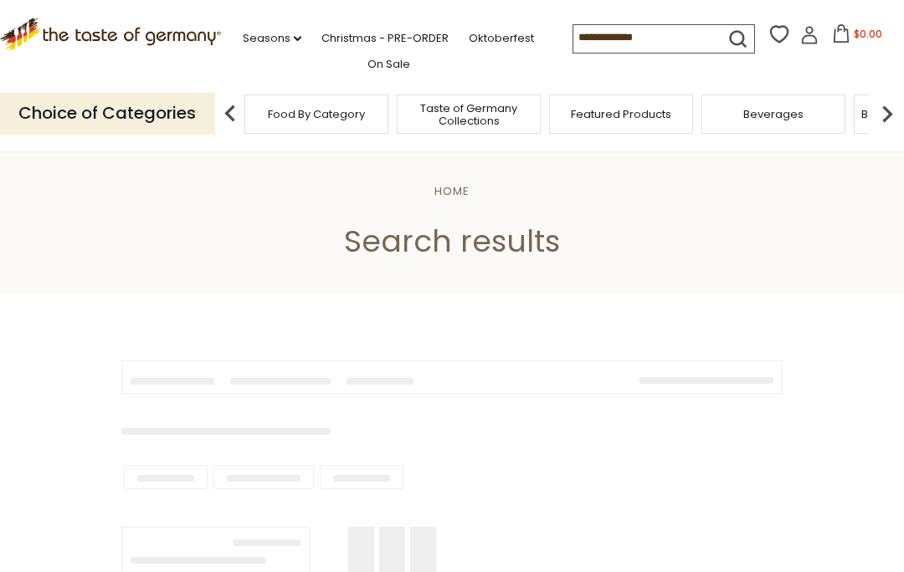
type input "********"
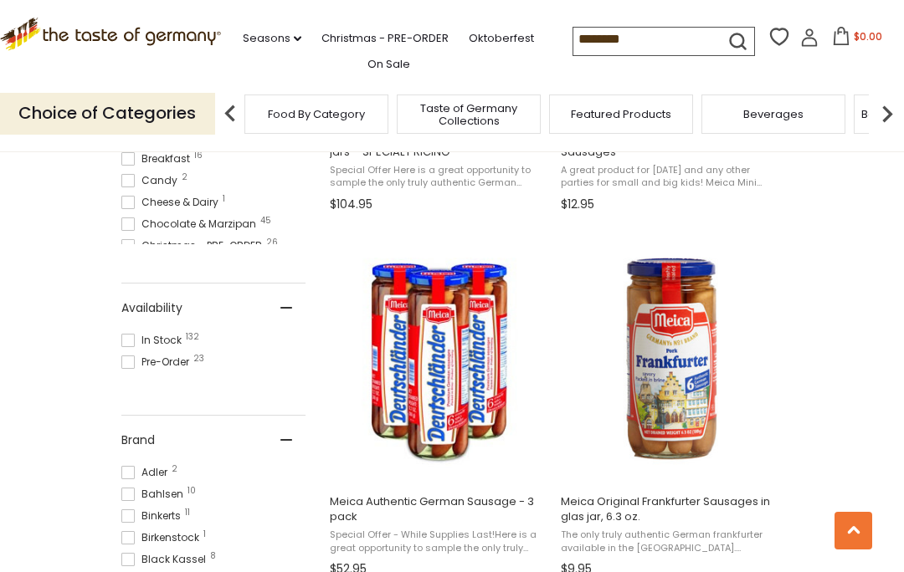
scroll to position [594, 0]
